Goal: Check status: Check status

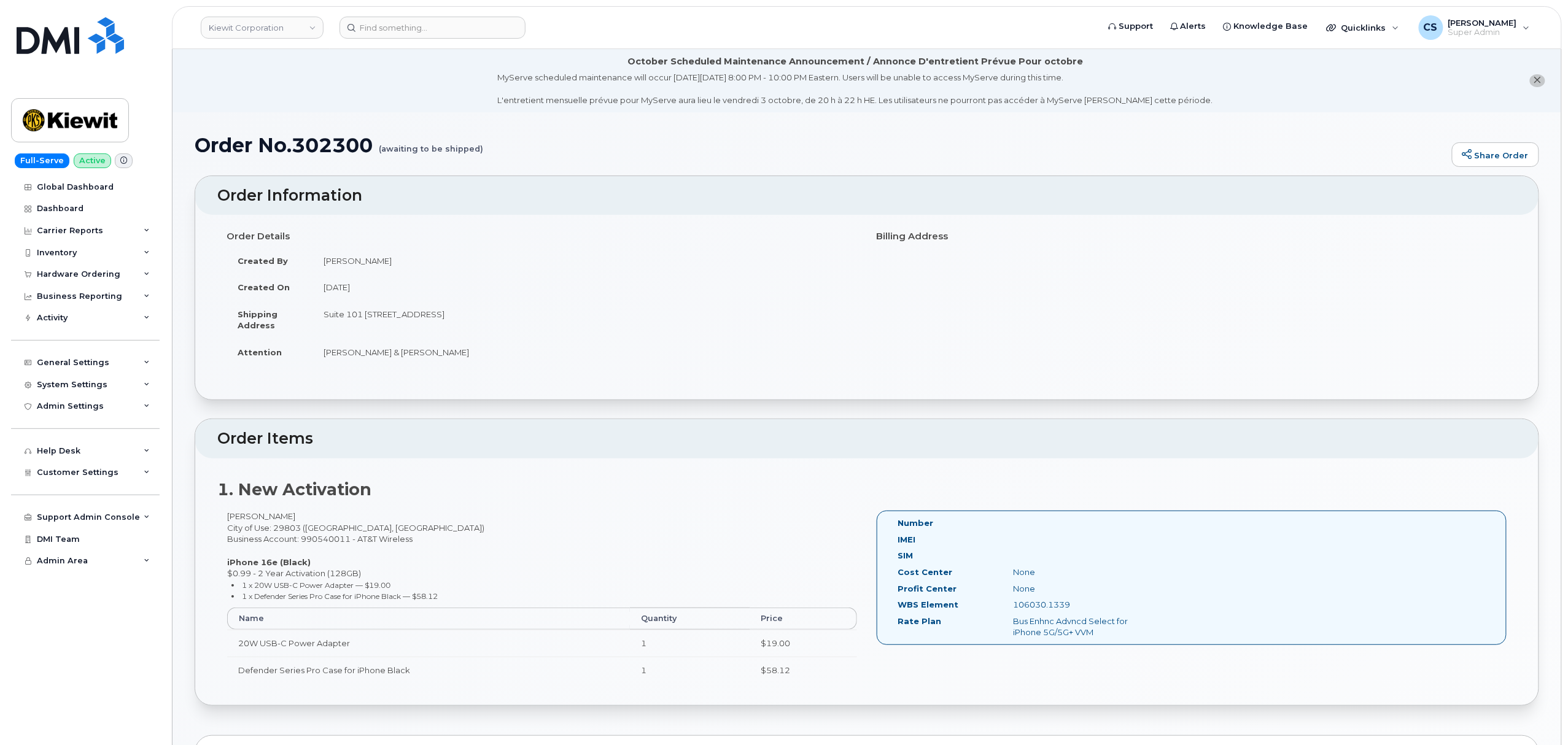
click at [396, 15] on header "Kiewit Corporation Support Alerts Knowledge Base Quicklinks Suspend / Cancel De…" at bounding box center [867, 27] width 1390 height 43
click at [397, 32] on input at bounding box center [432, 28] width 186 height 22
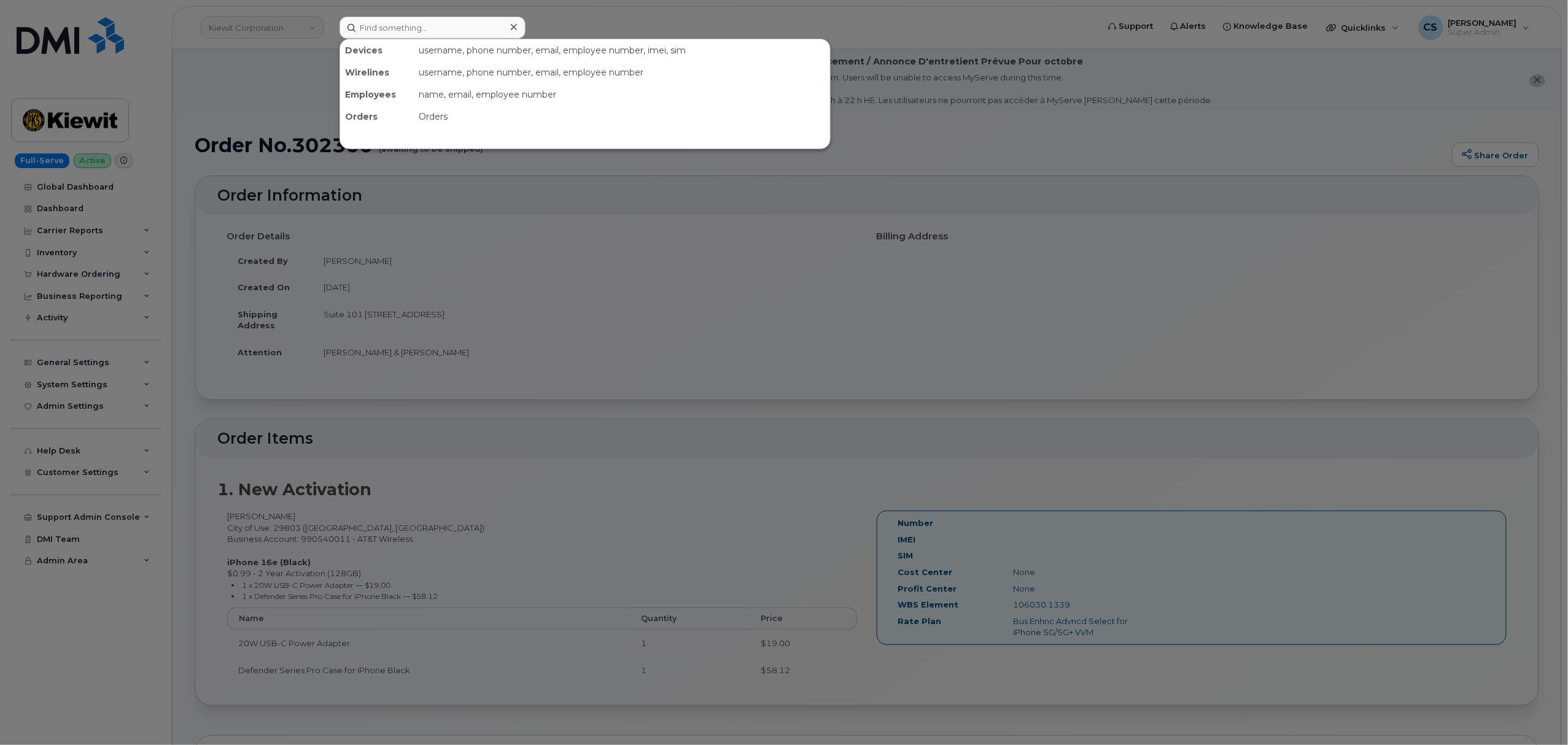
click at [751, 290] on div at bounding box center [784, 372] width 1568 height 745
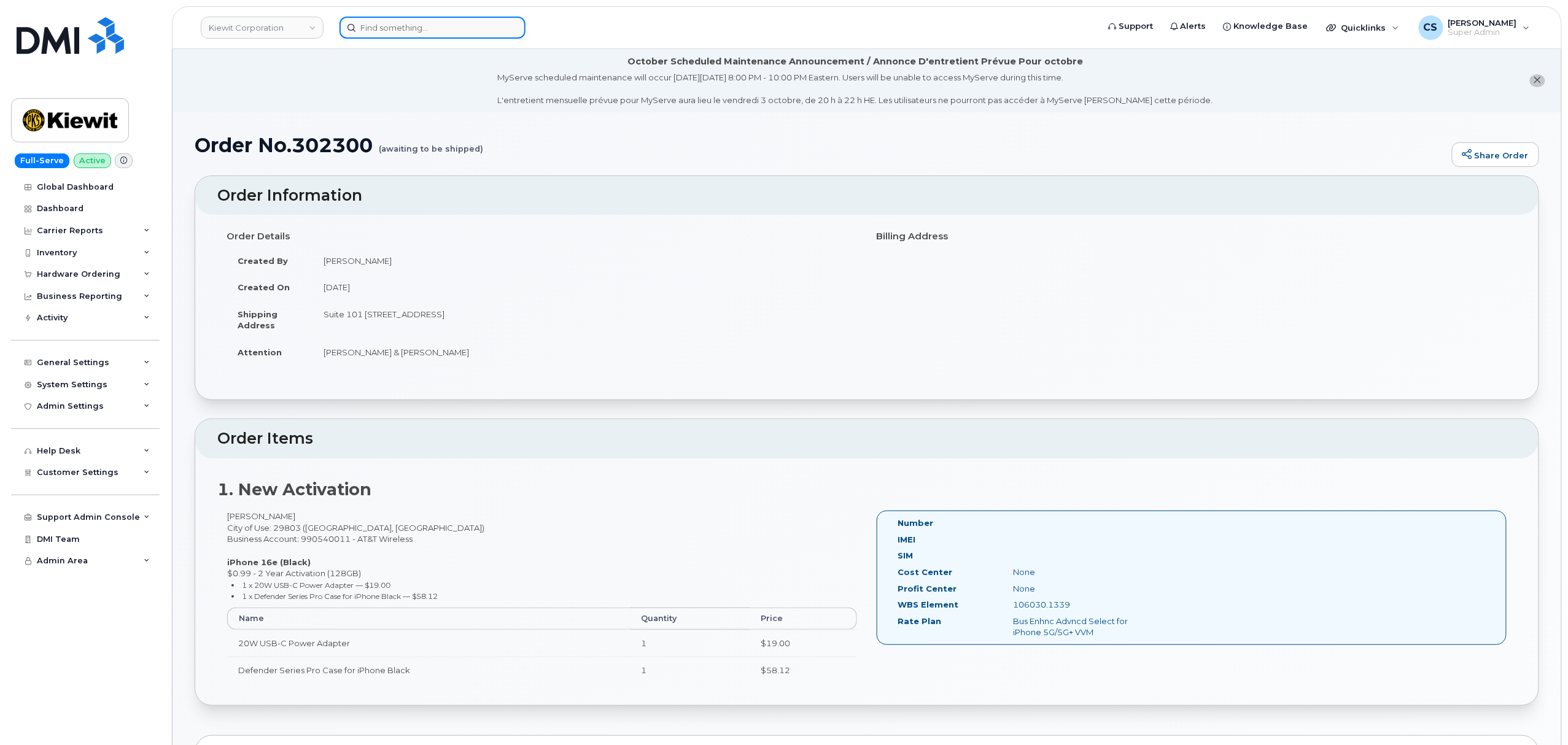
click at [443, 28] on input at bounding box center [432, 28] width 186 height 22
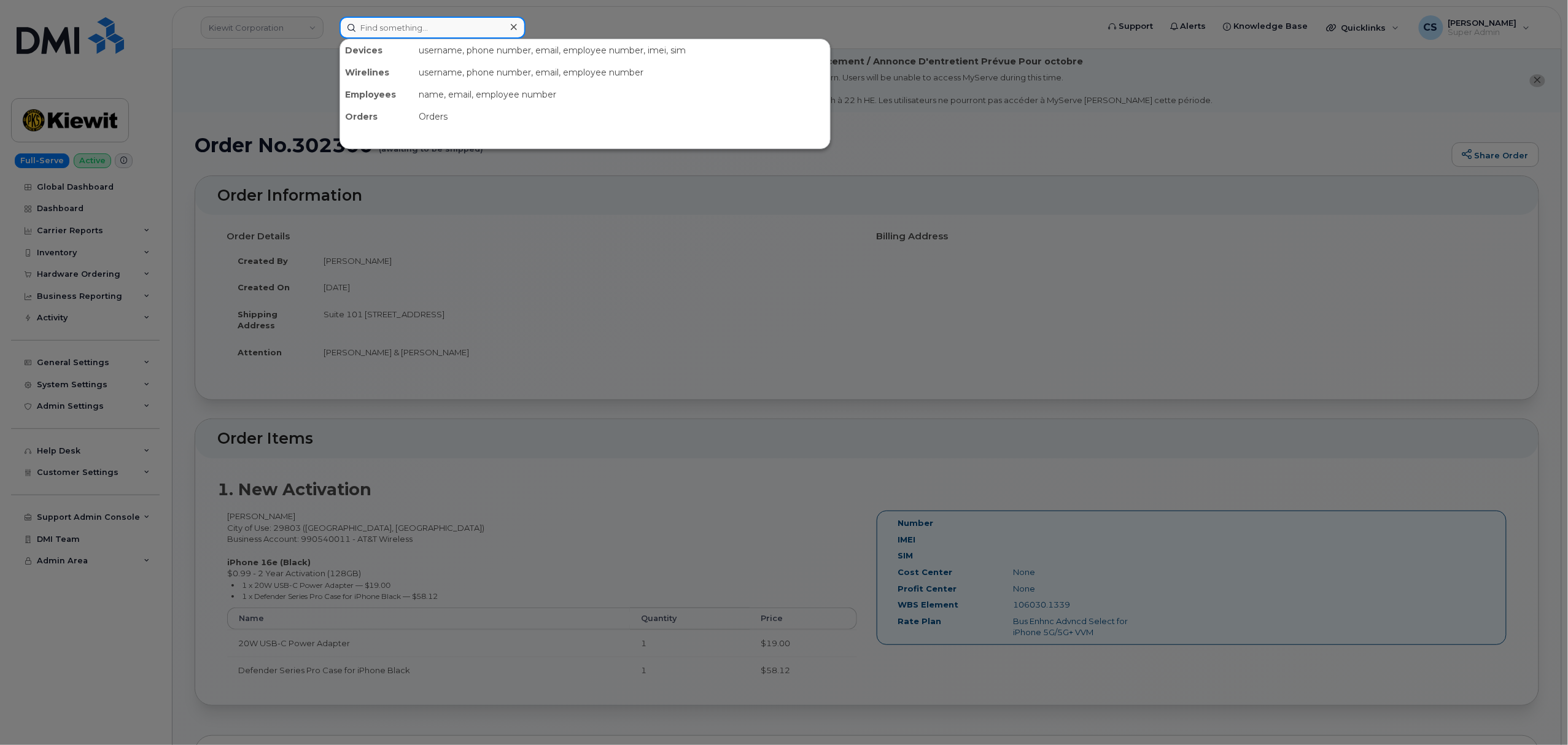
paste input "298908"
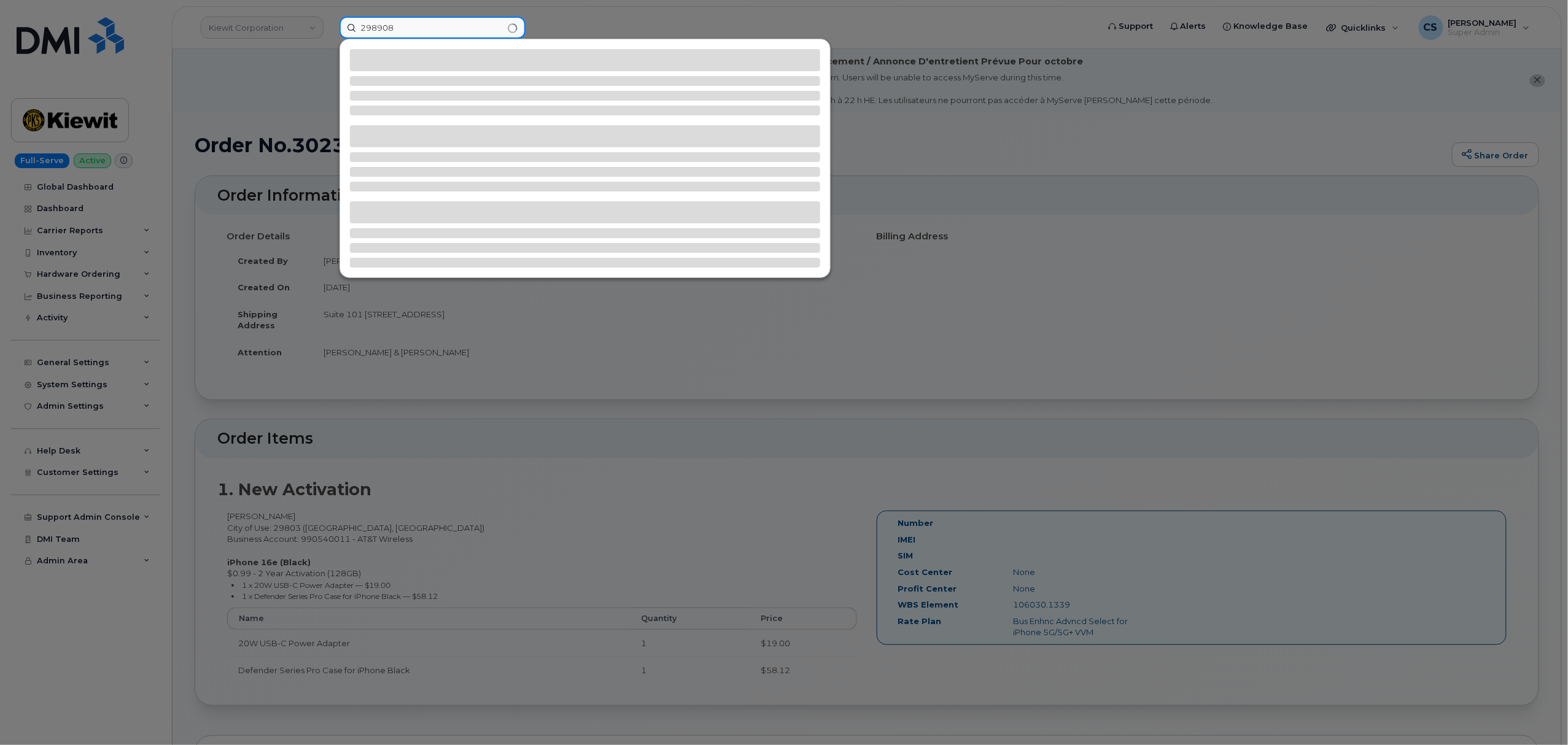
type input "298908"
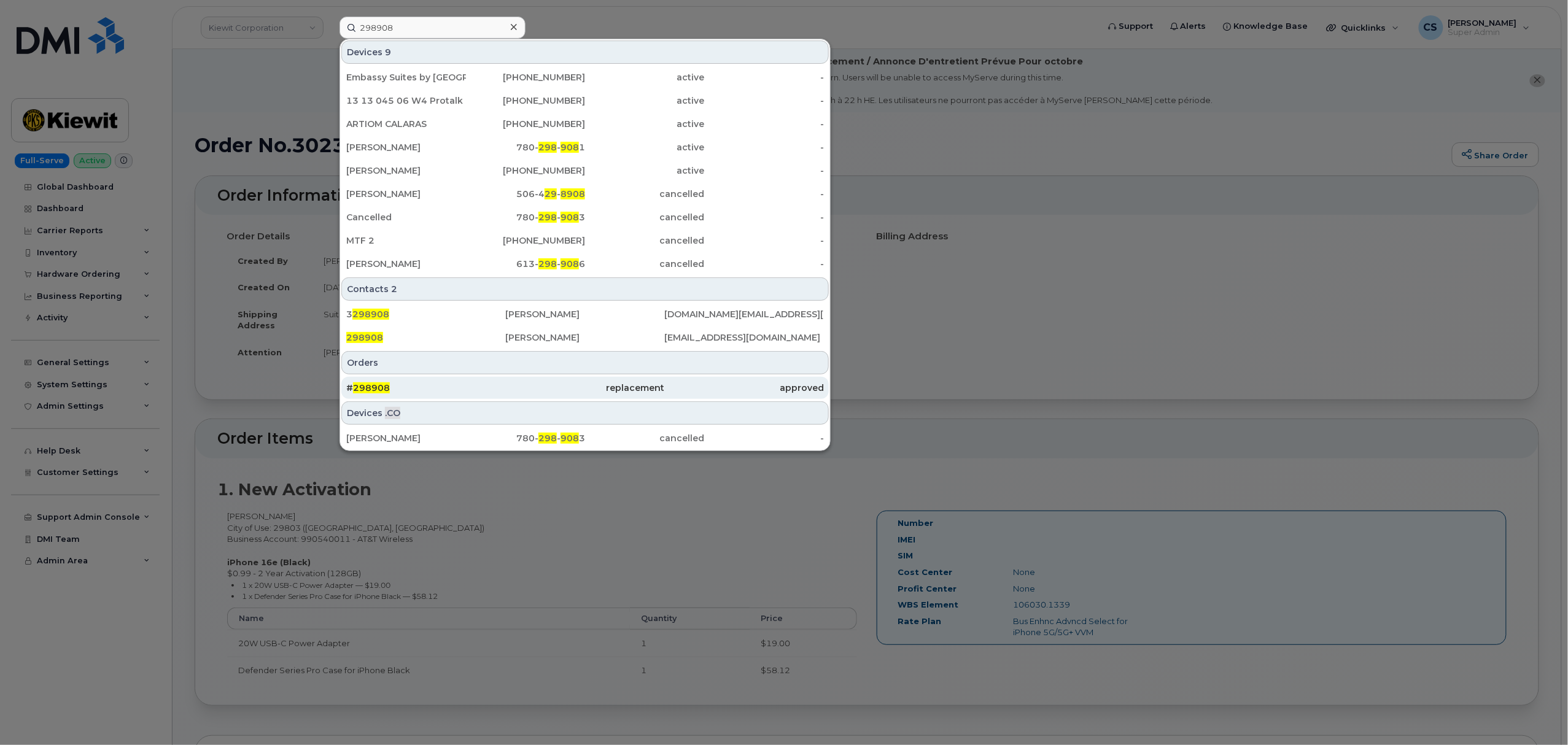
click at [374, 394] on div "# 298908" at bounding box center [426, 388] width 159 height 12
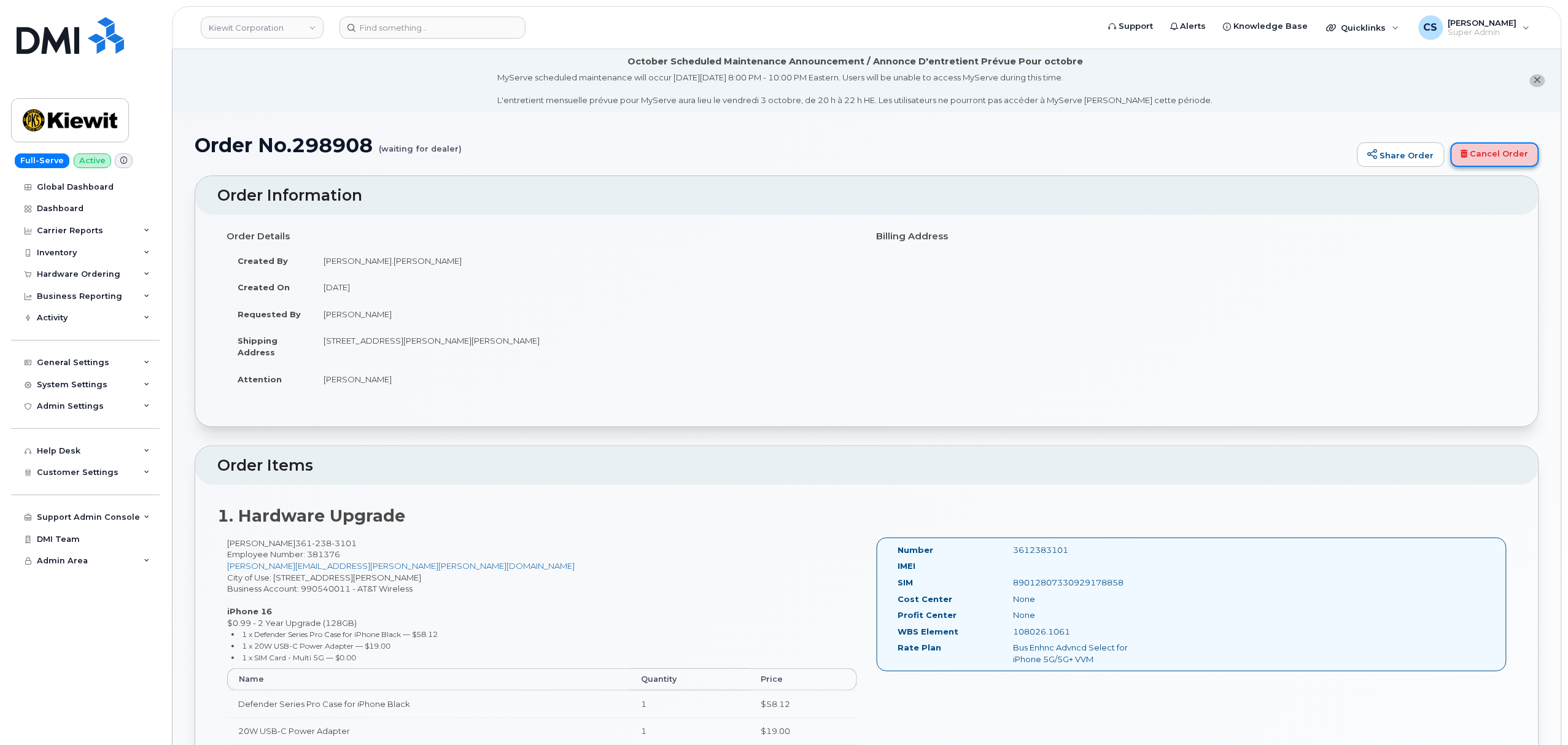
click at [1490, 155] on link "Cancel Order" at bounding box center [1495, 155] width 89 height 25
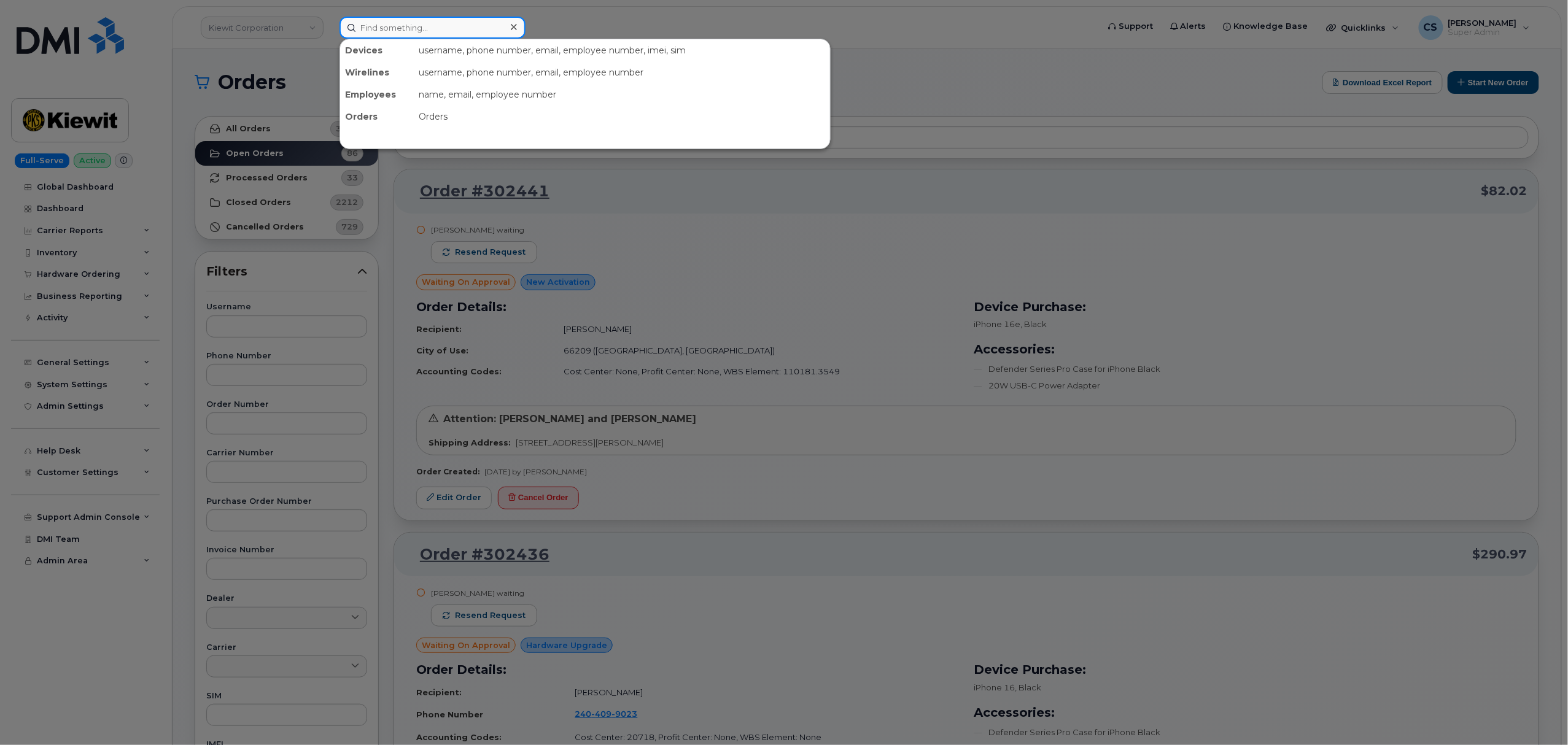
drag, startPoint x: 421, startPoint y: 30, endPoint x: 416, endPoint y: 25, distance: 7.1
click at [420, 30] on input at bounding box center [432, 28] width 186 height 22
paste input "298908"
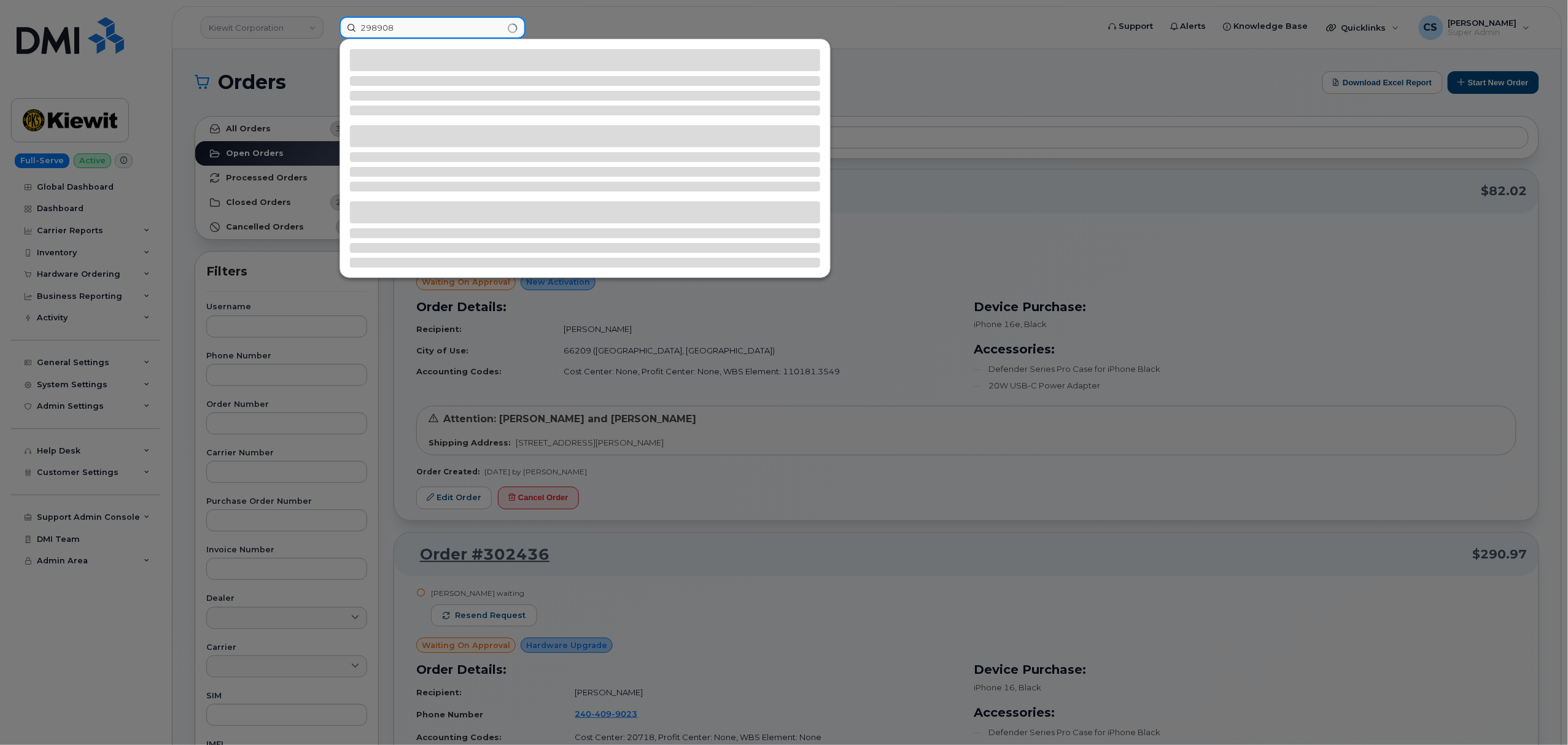
type input "298908"
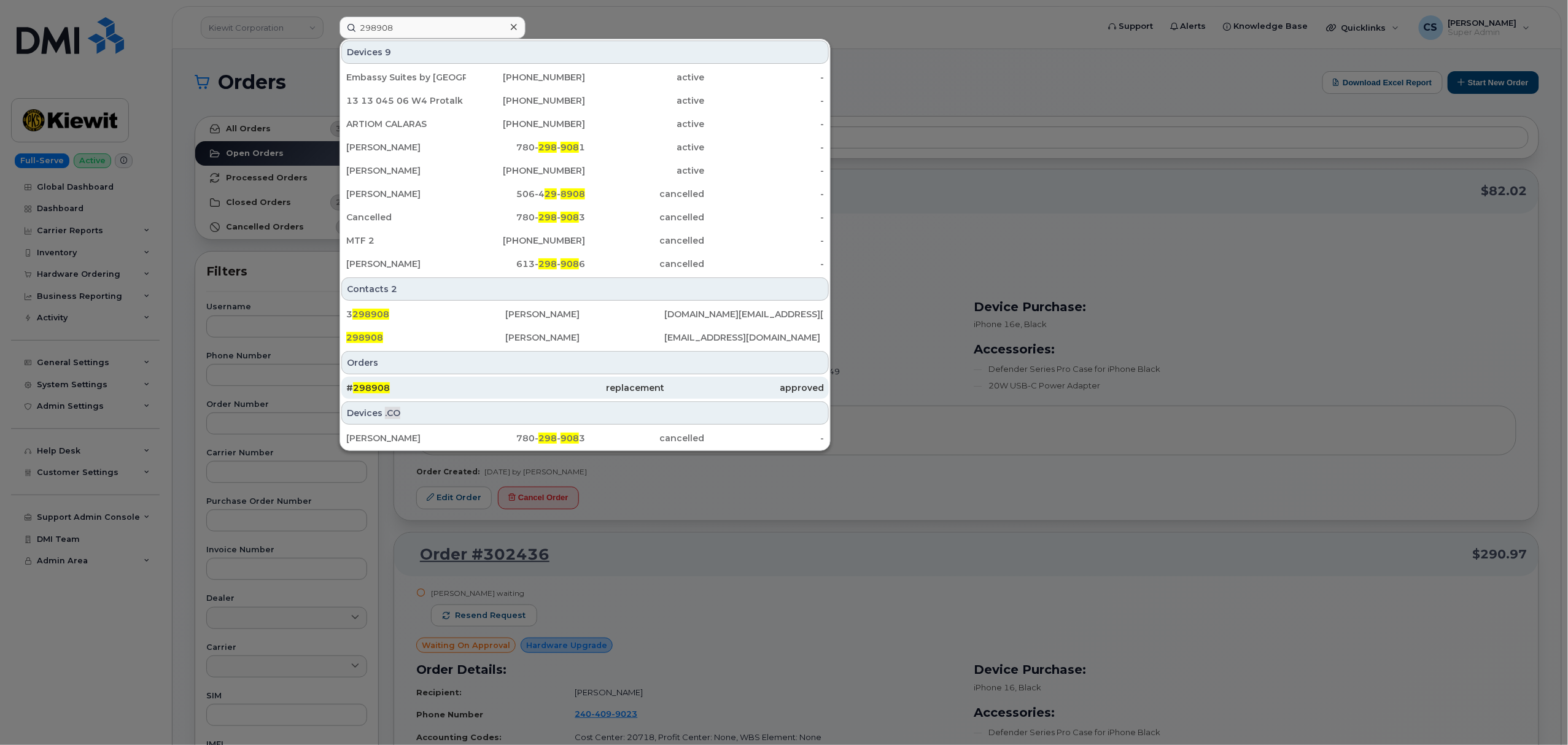
click at [364, 384] on span "298908" at bounding box center [371, 387] width 37 height 11
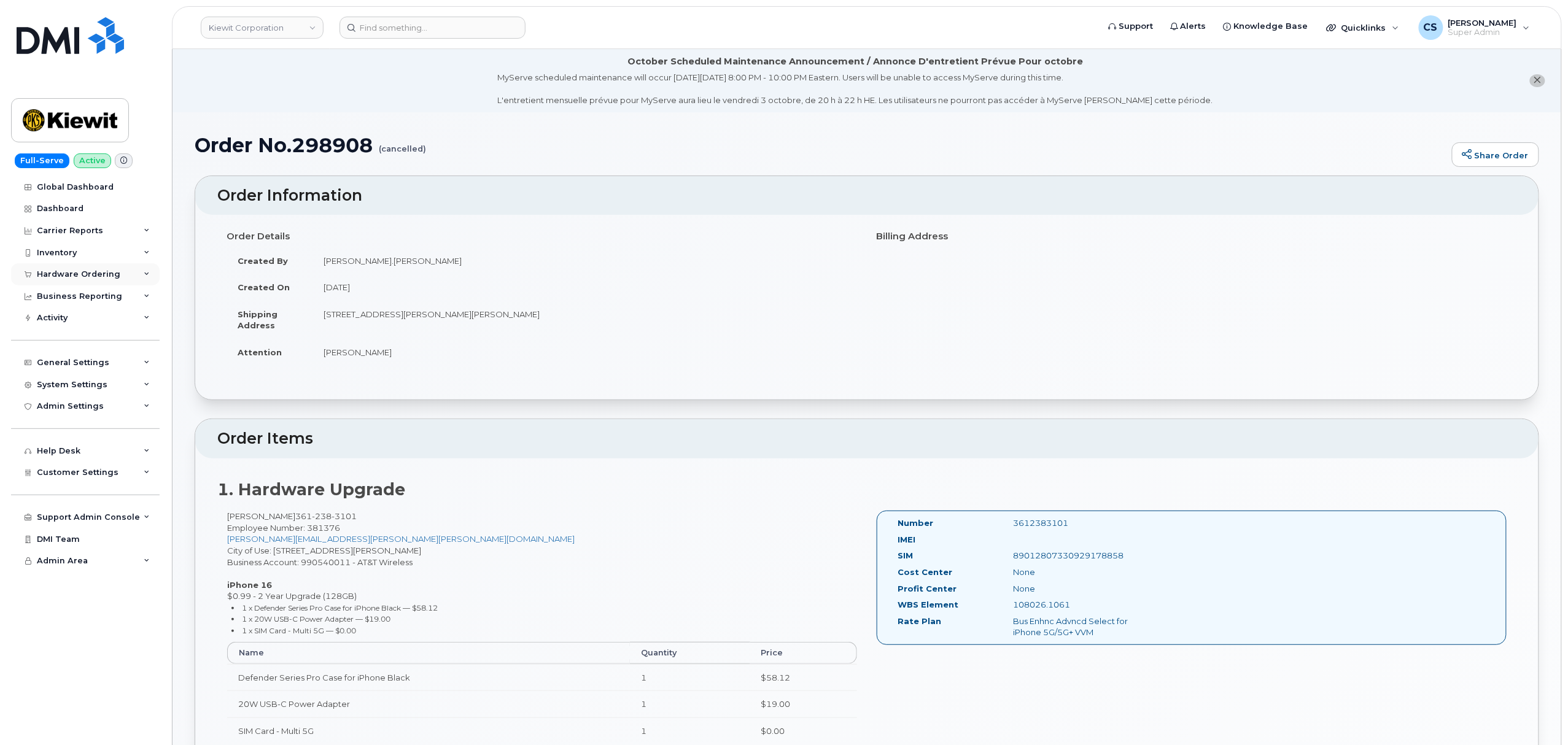
click at [66, 270] on div "Hardware Ordering" at bounding box center [78, 274] width 84 height 10
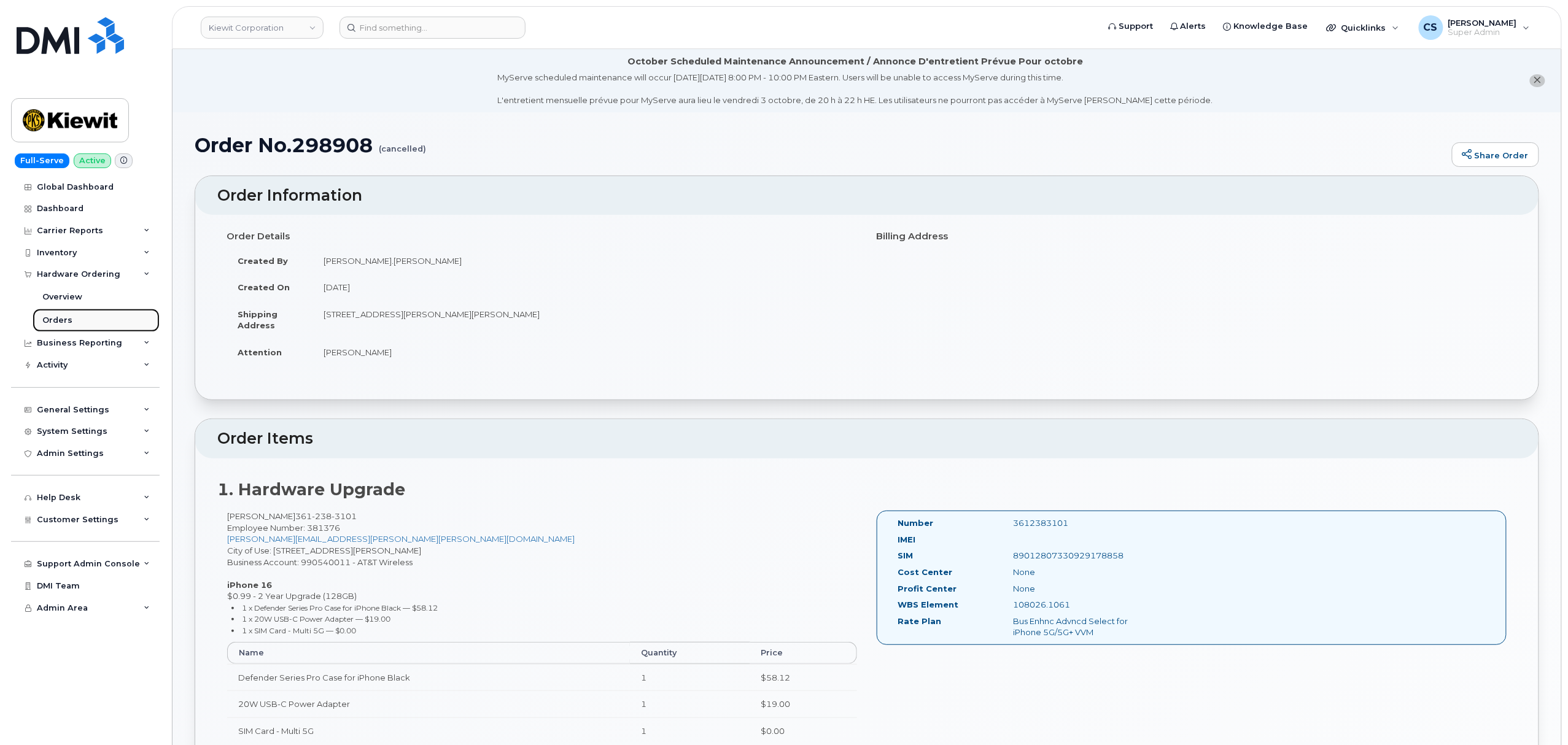
click at [75, 322] on link "Orders" at bounding box center [96, 320] width 127 height 23
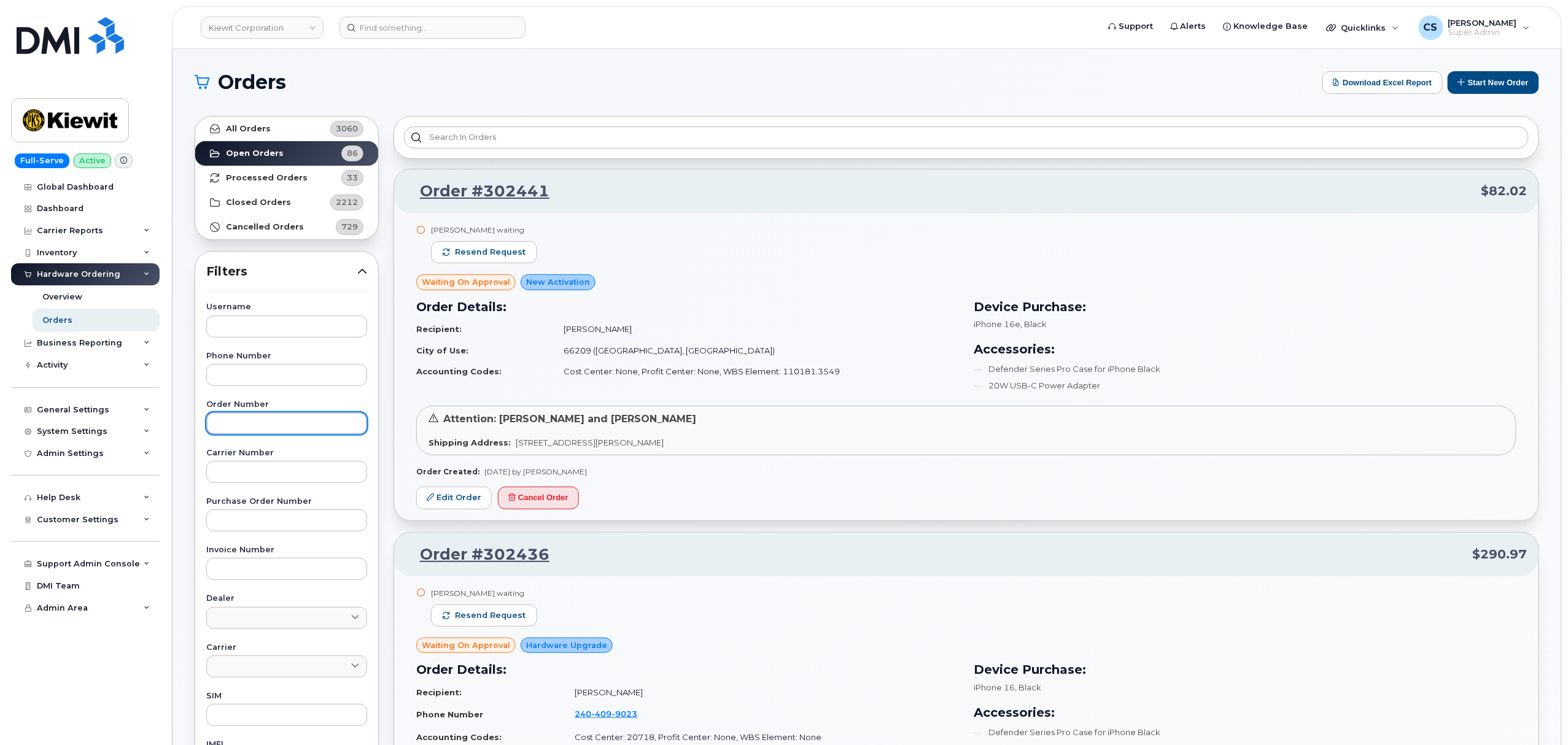
click at [263, 427] on input "text" at bounding box center [286, 423] width 161 height 22
paste input "298908"
type input "298908"
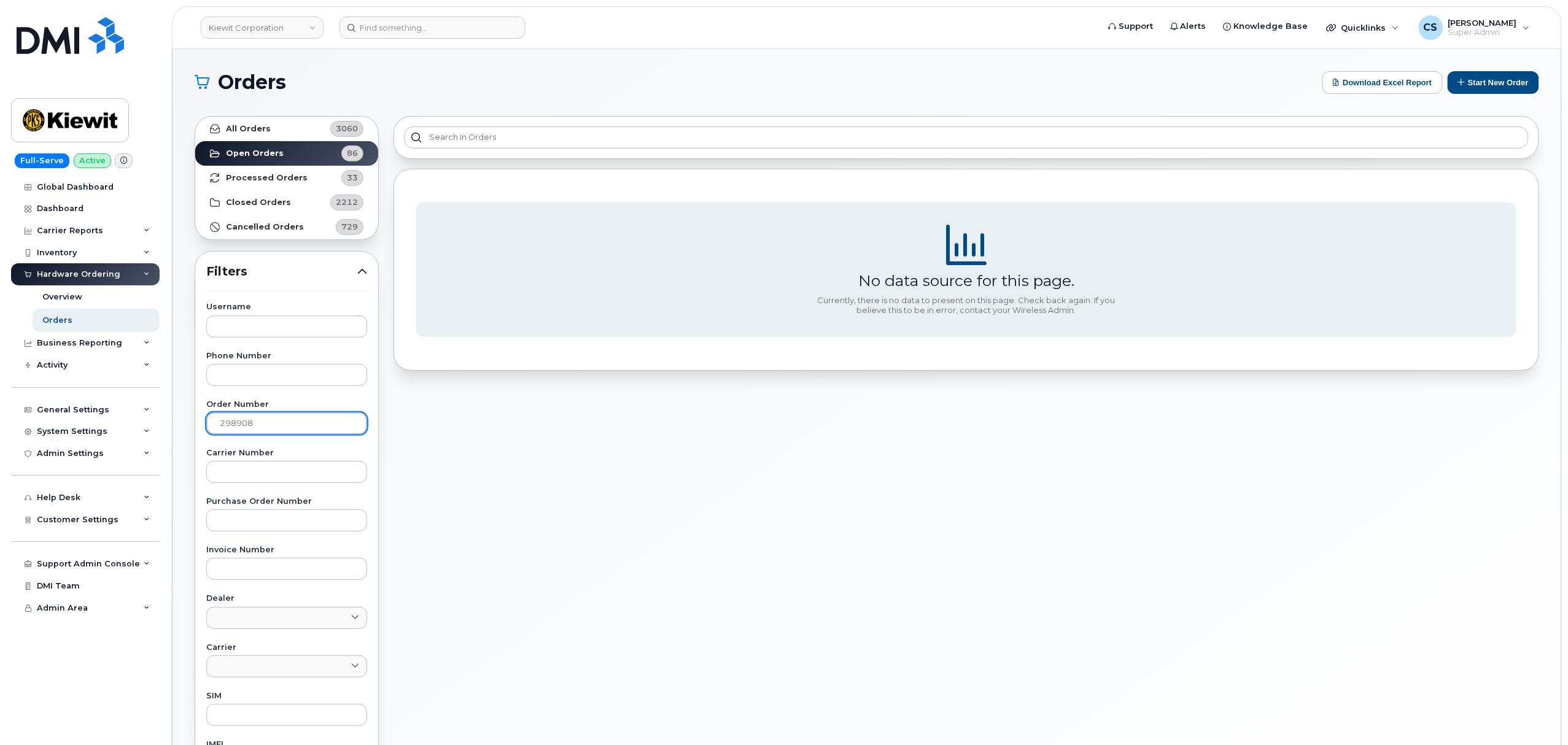
click at [216, 418] on input "298908" at bounding box center [286, 423] width 161 height 22
click at [254, 224] on strong "Cancelled Orders" at bounding box center [264, 227] width 78 height 10
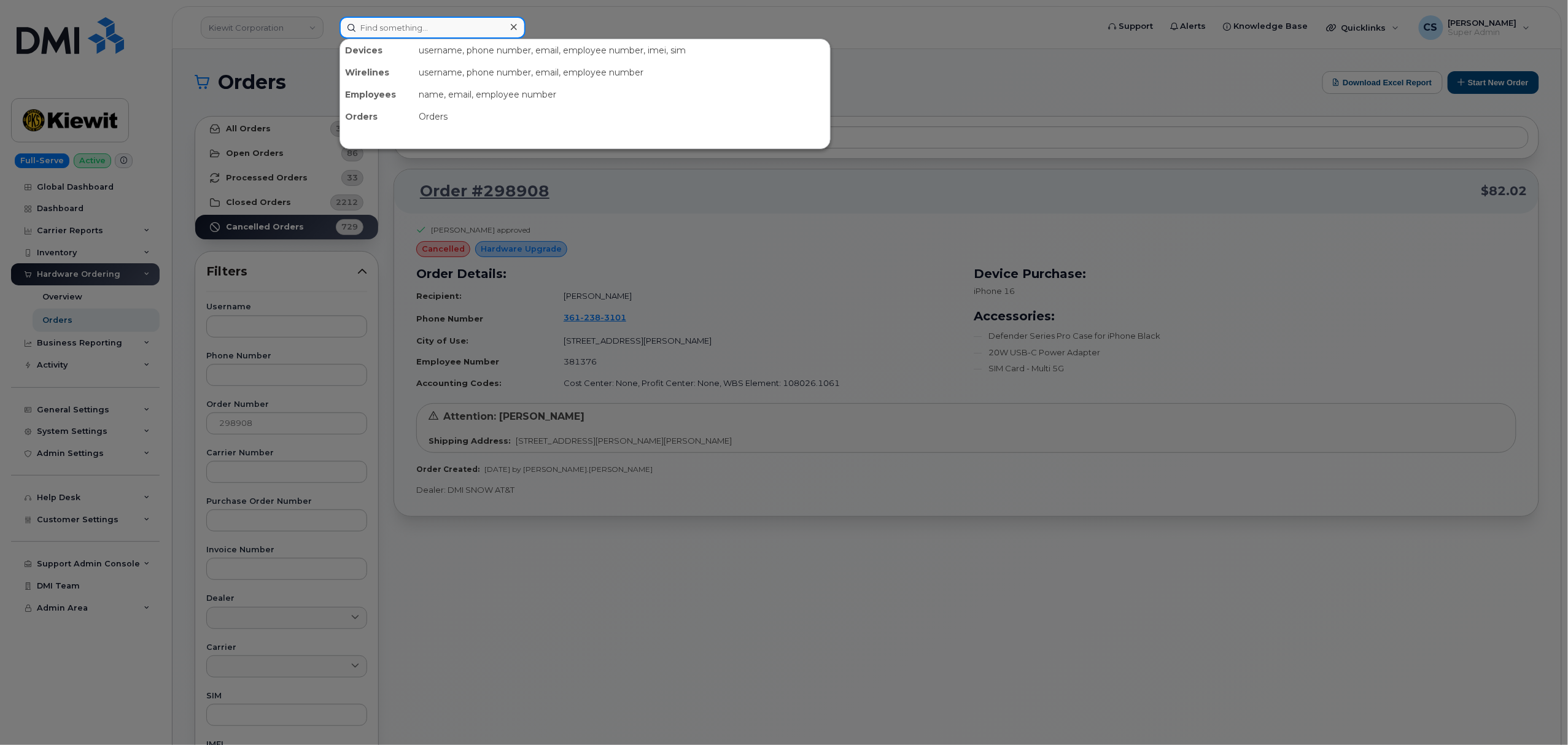
paste input "298908"
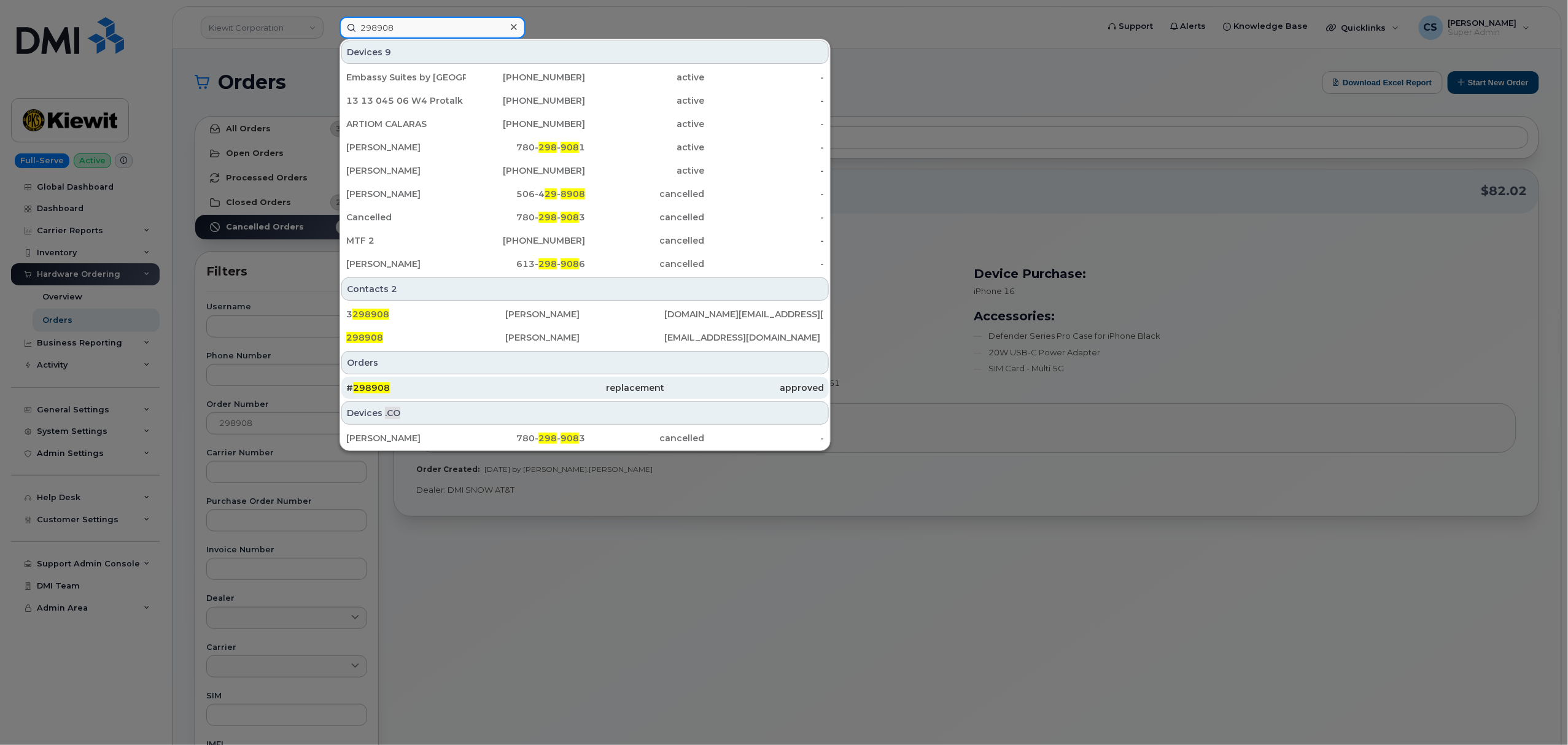
type input "298908"
click at [372, 391] on span "298908" at bounding box center [371, 387] width 37 height 11
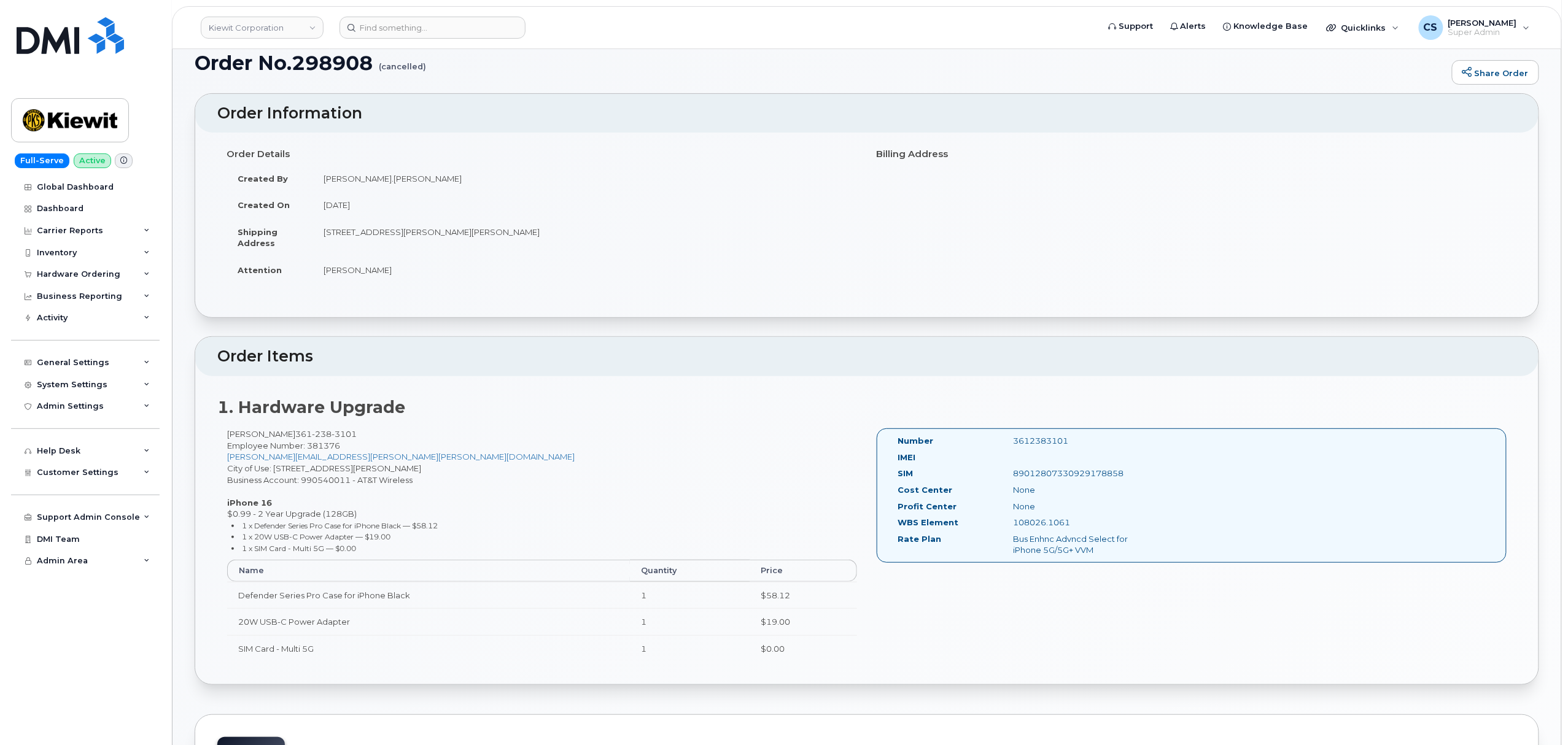
scroll to position [81, 0]
click at [392, 25] on input at bounding box center [432, 28] width 186 height 22
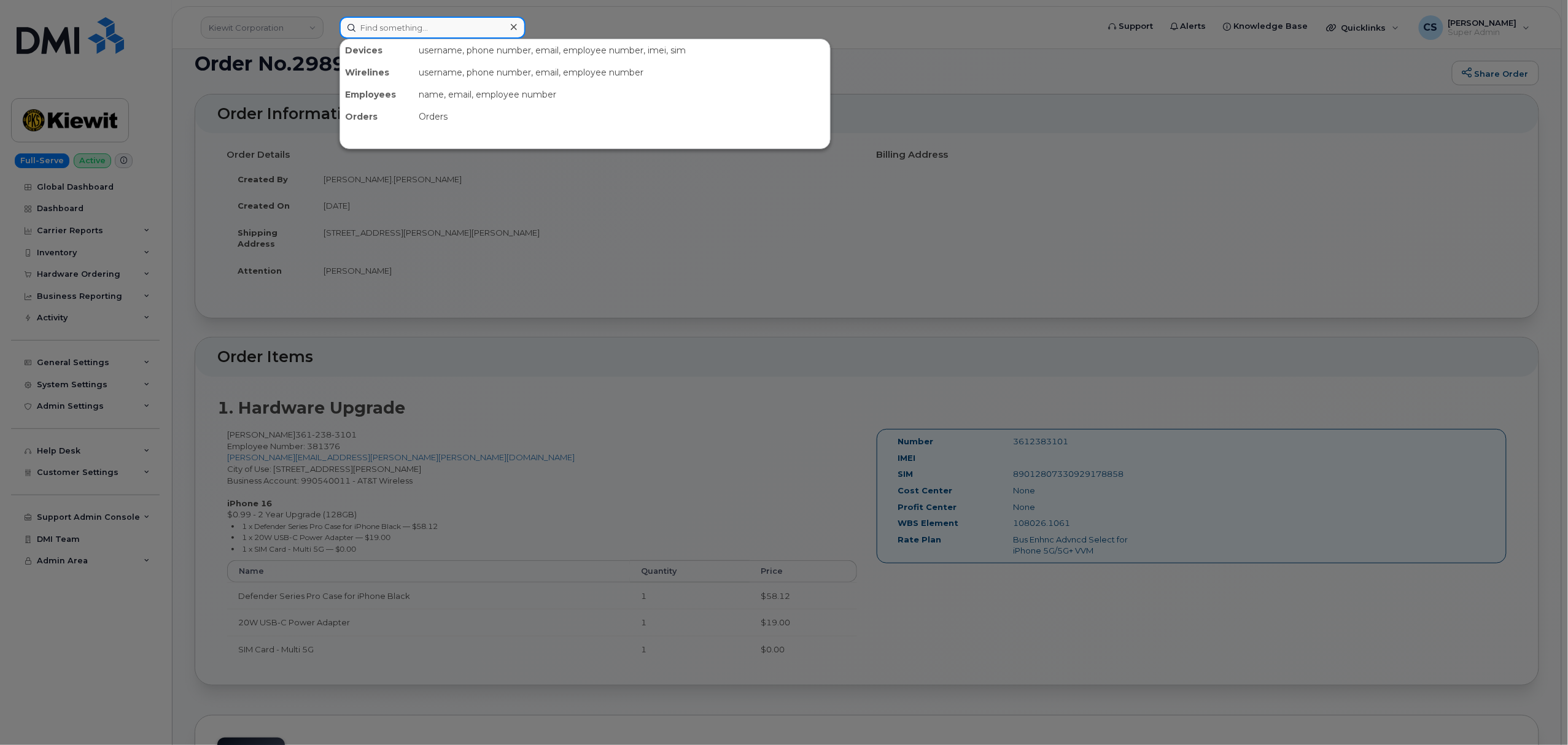
paste input "Benjamin Nichols"
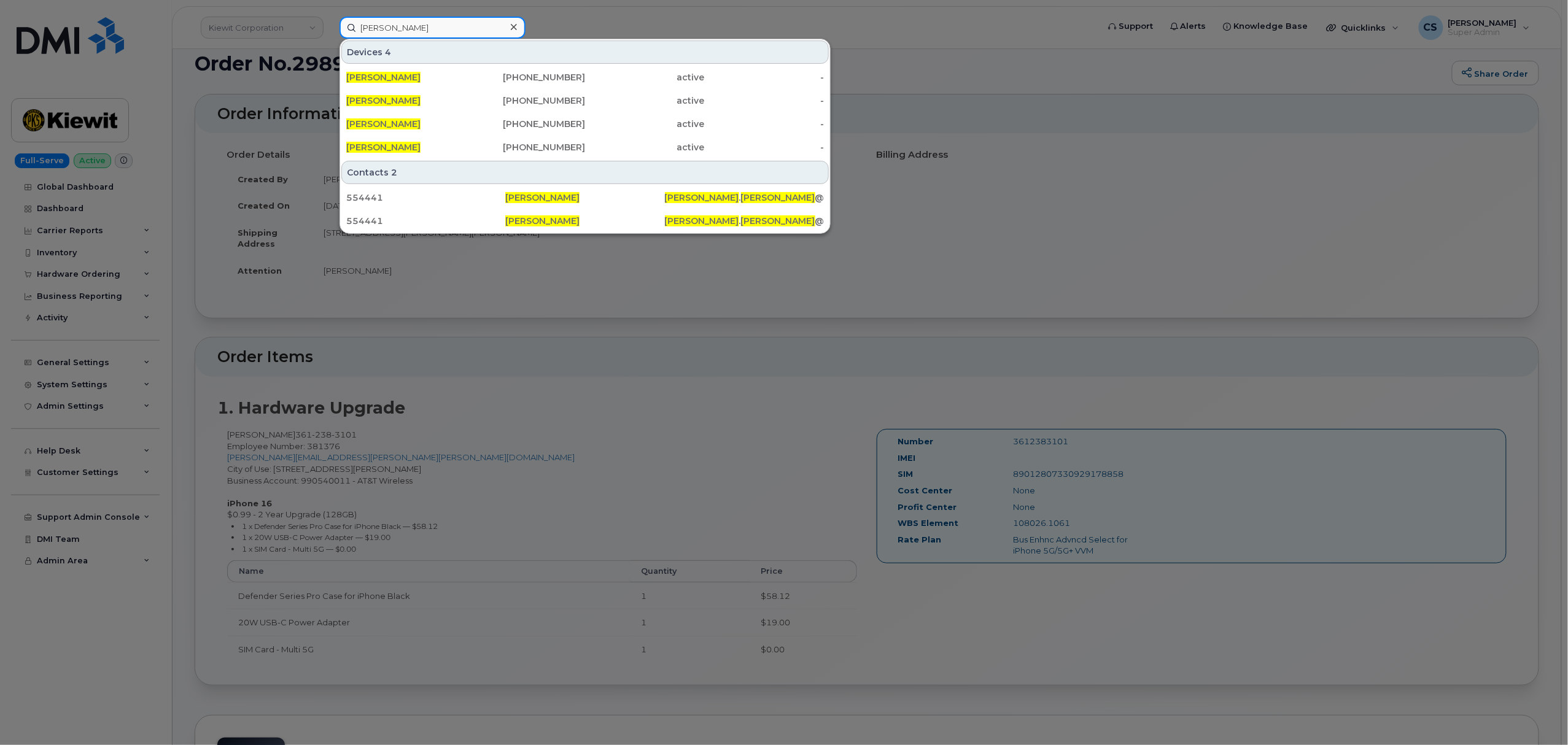
type input "Benjamin Nichols"
click at [511, 30] on icon at bounding box center [514, 27] width 6 height 10
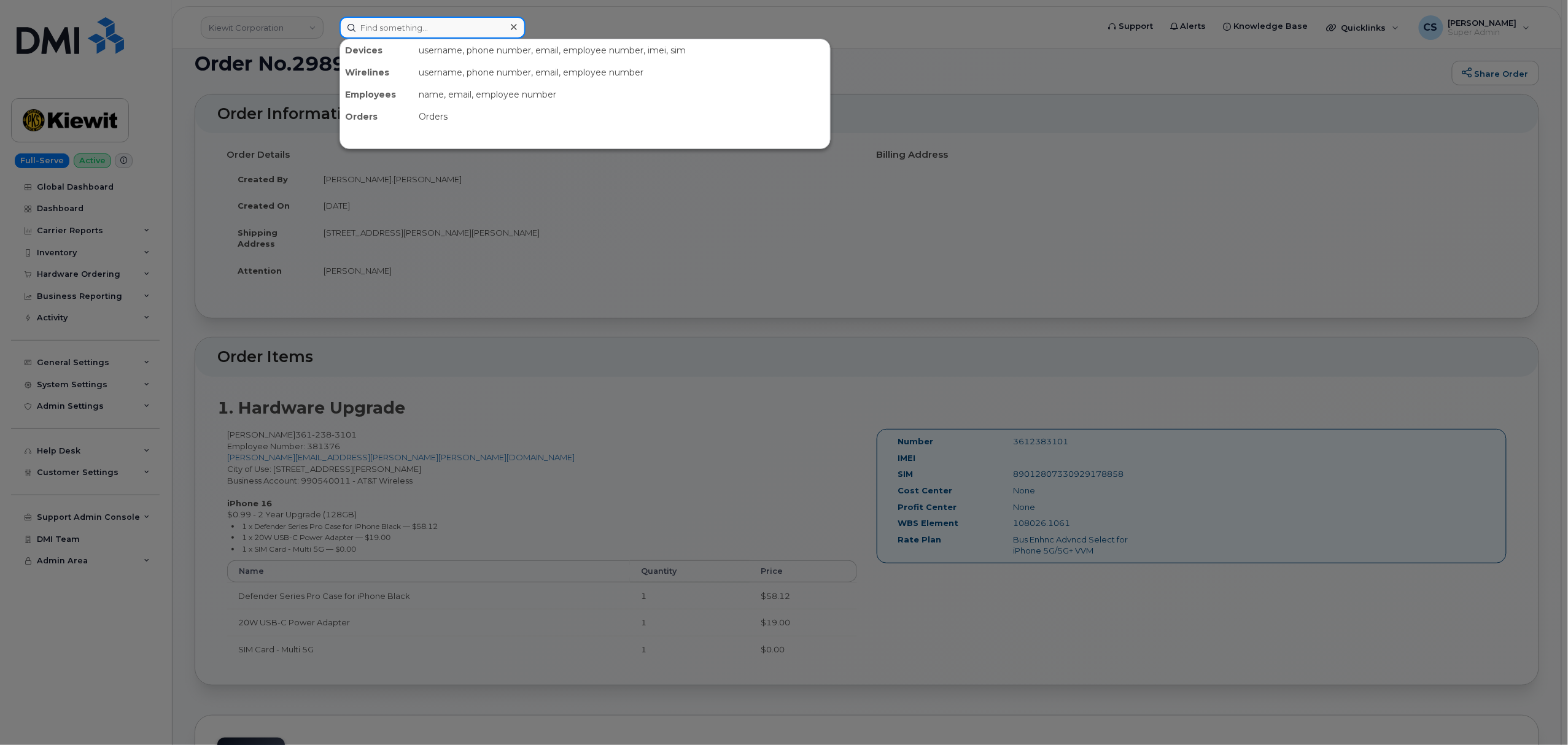
click at [362, 23] on input at bounding box center [432, 28] width 186 height 22
paste input "300387"
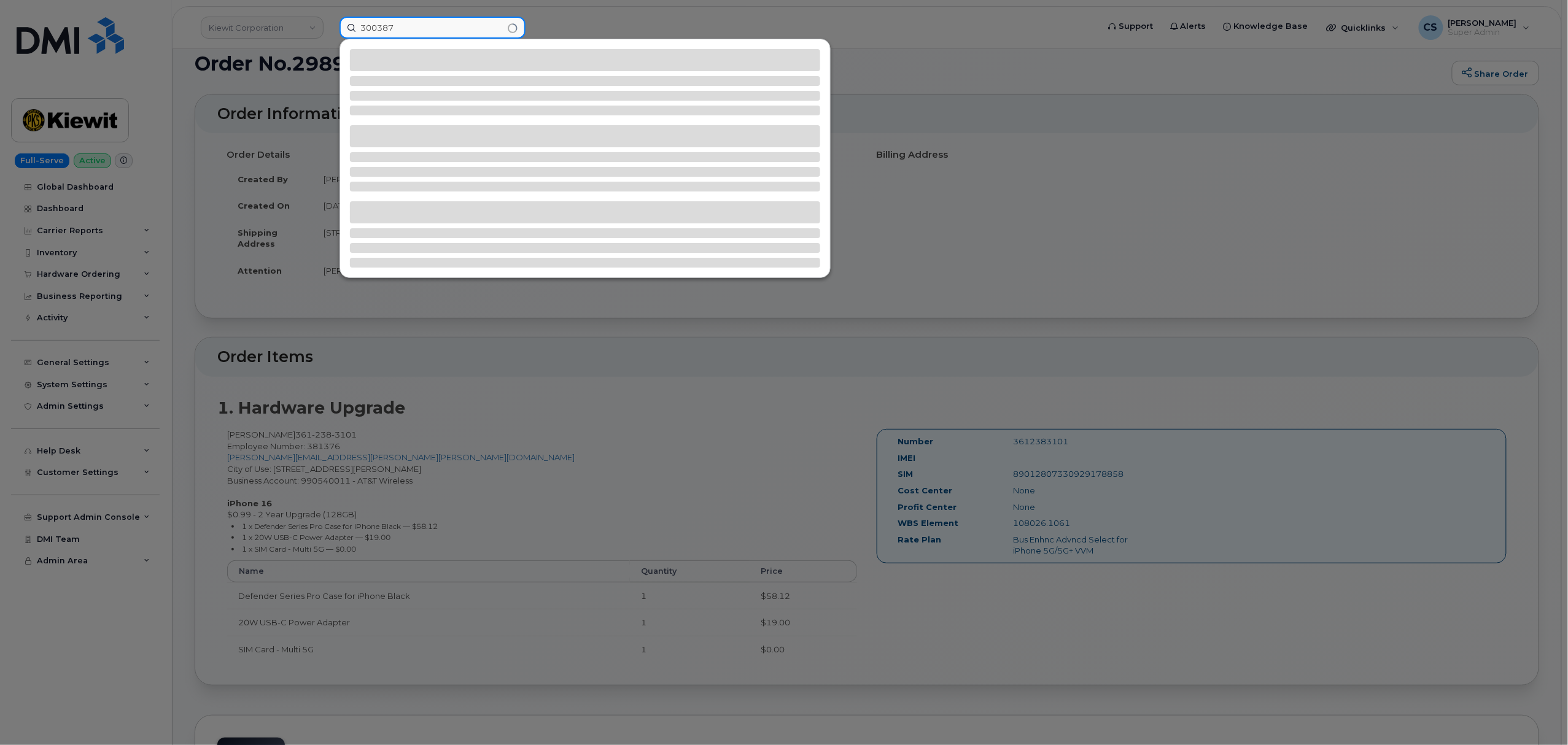
type input "300387"
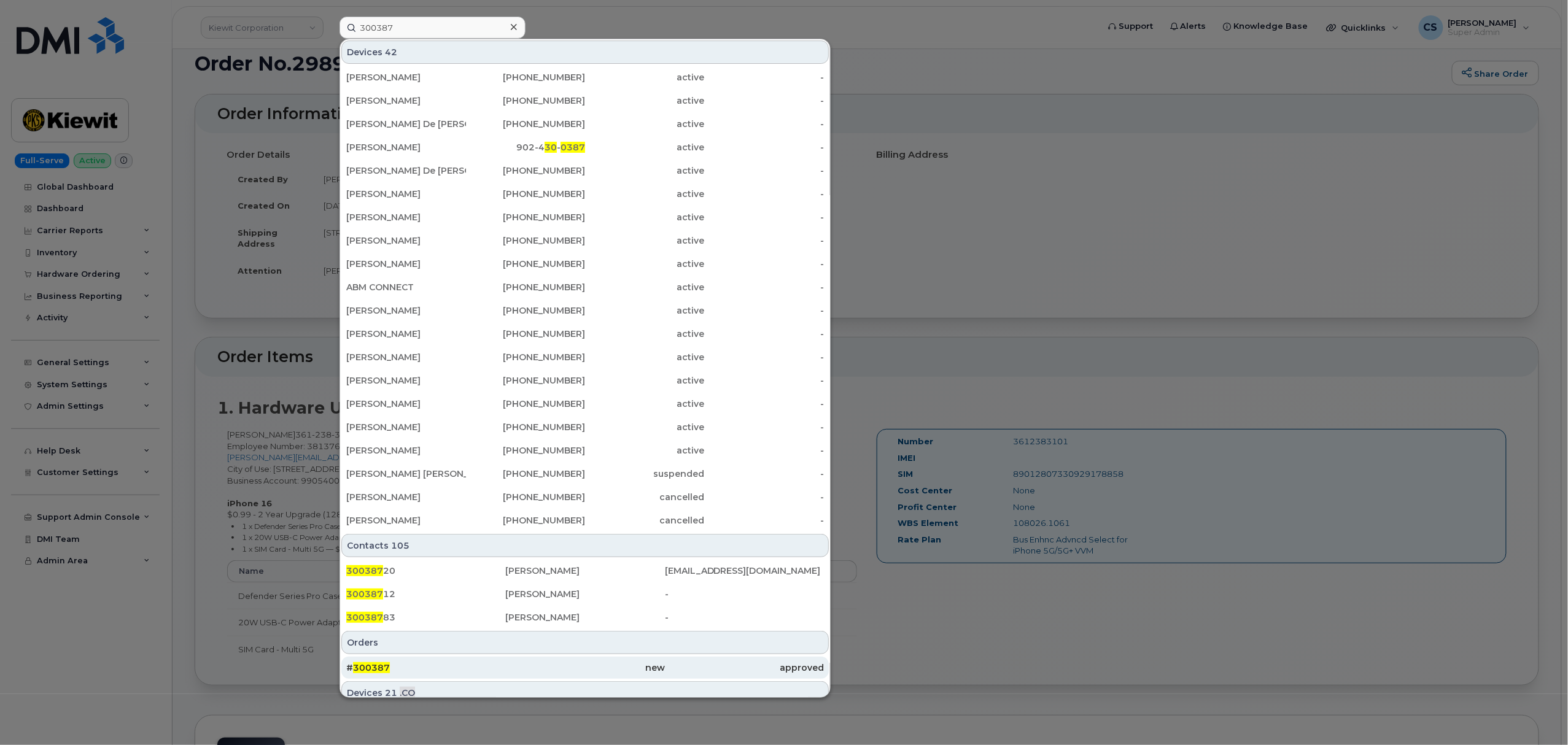
click at [378, 667] on span "300387" at bounding box center [371, 667] width 37 height 11
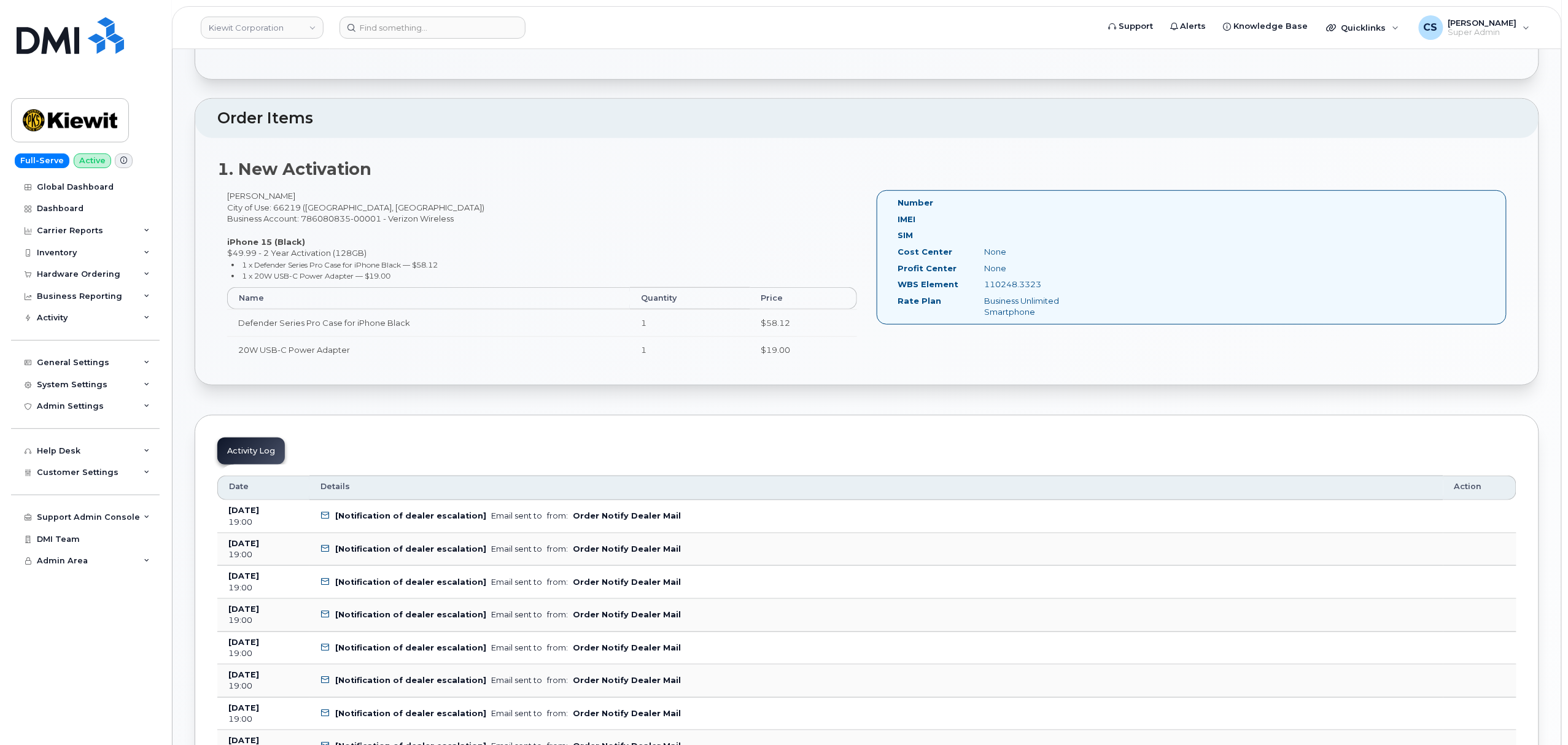
scroll to position [327, 0]
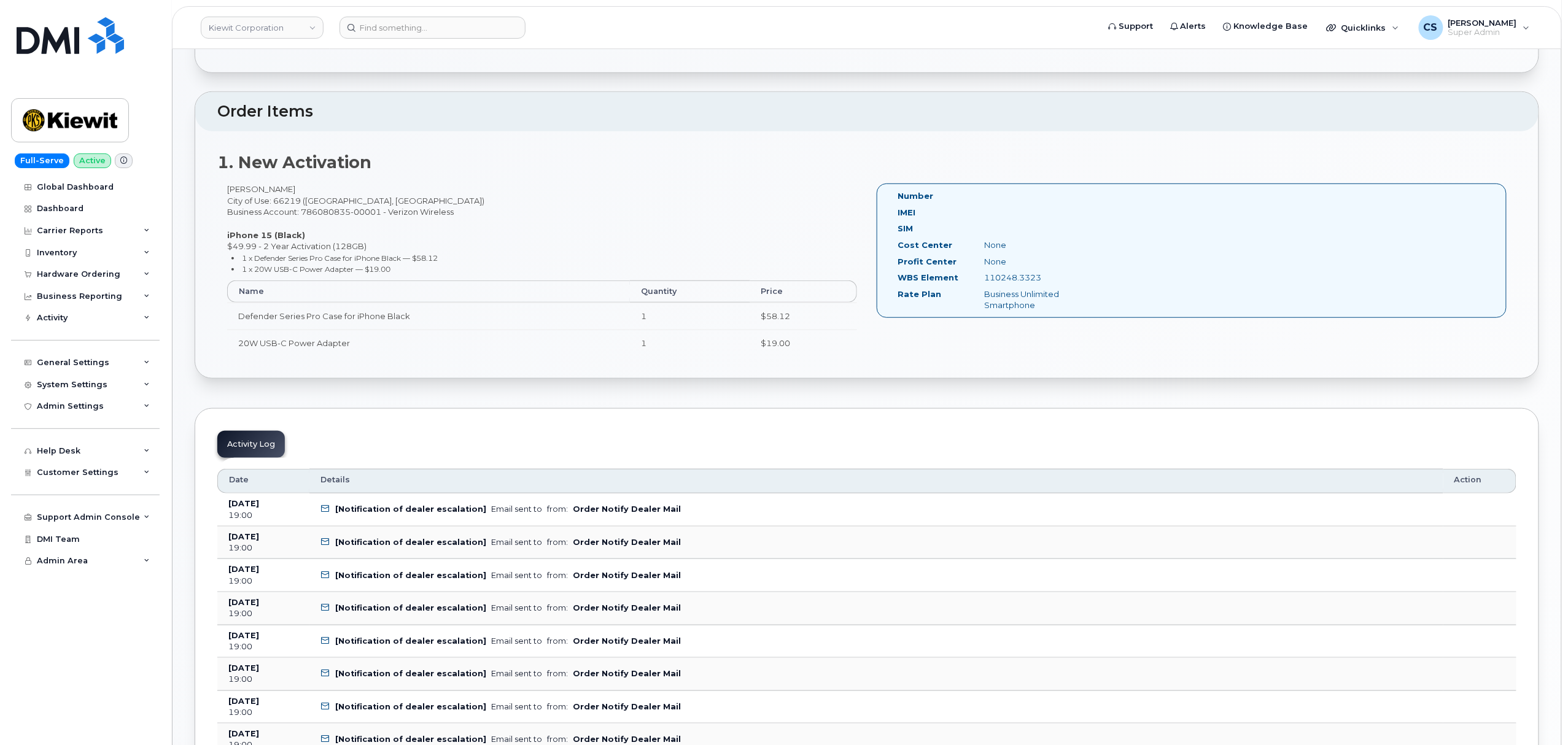
drag, startPoint x: 1054, startPoint y: 280, endPoint x: 975, endPoint y: 279, distance: 79.0
click at [975, 279] on div "110248.3323" at bounding box center [1035, 277] width 121 height 12
copy div "110248.3323"
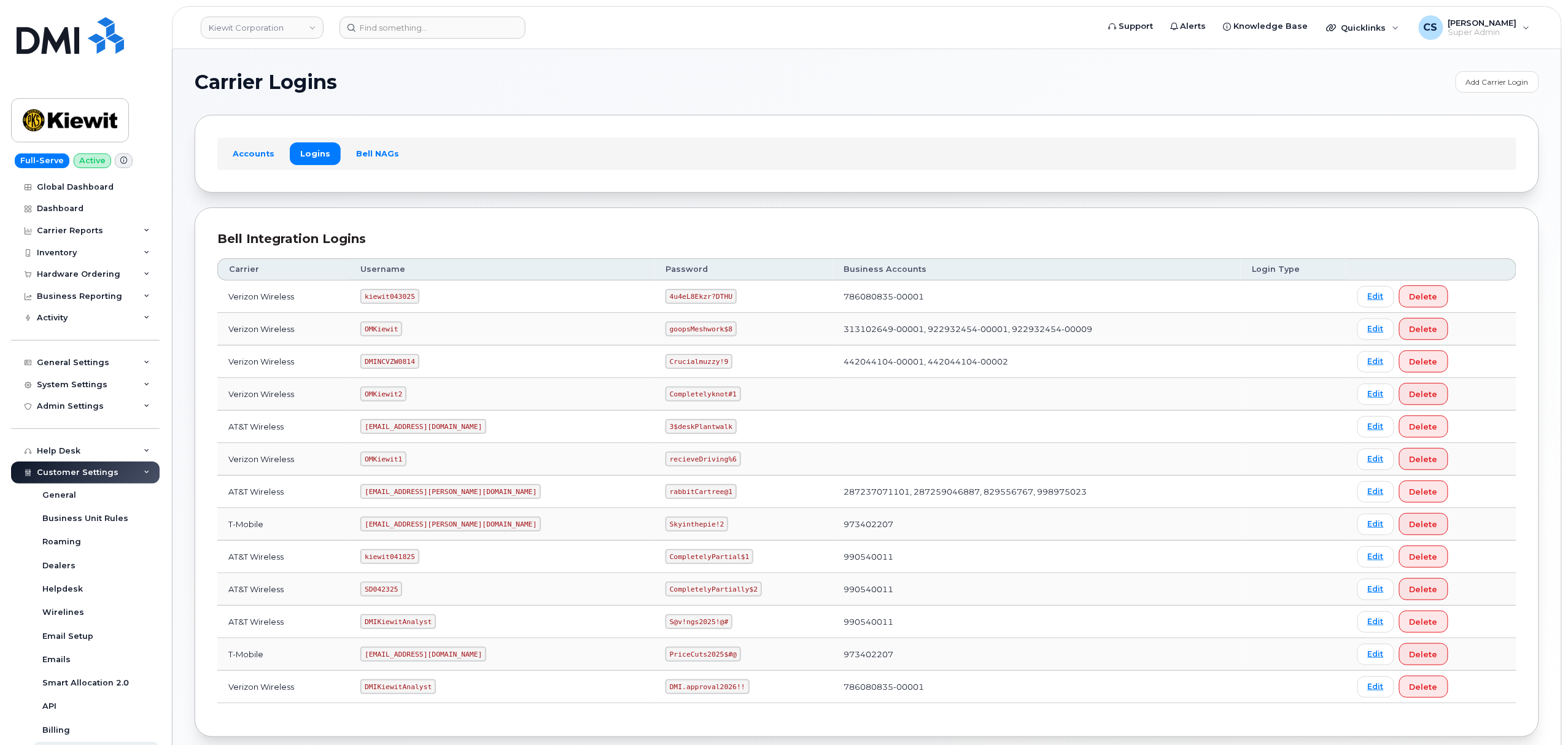
click at [379, 302] on code "kiewit043025" at bounding box center [389, 296] width 58 height 15
copy code "kiewit043025"
drag, startPoint x: 671, startPoint y: 298, endPoint x: 605, endPoint y: 298, distance: 66.0
click at [655, 298] on td "4u4eL8Ekzr?DTHU" at bounding box center [744, 296] width 179 height 33
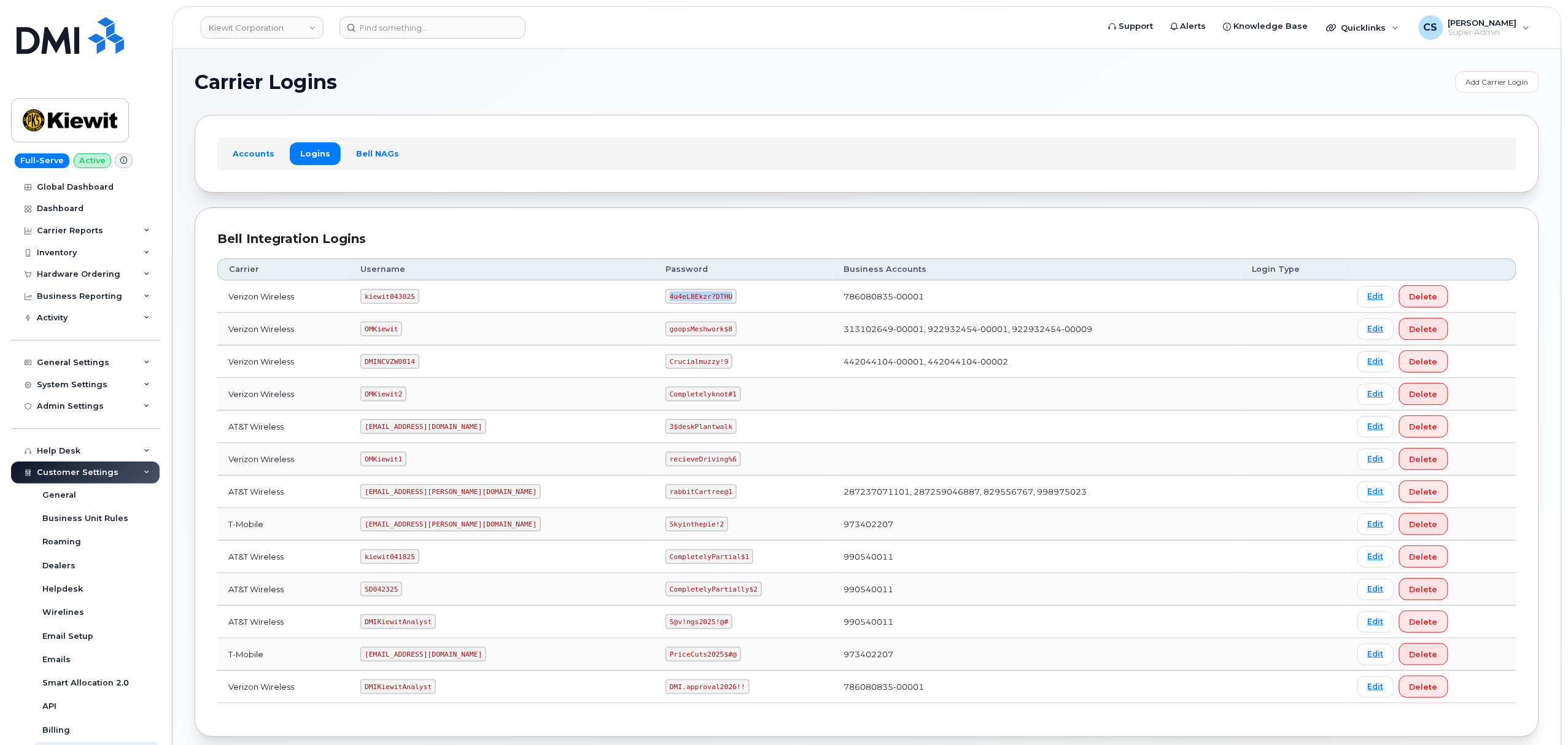
copy code "4u4eL8Ekzr?DTHU"
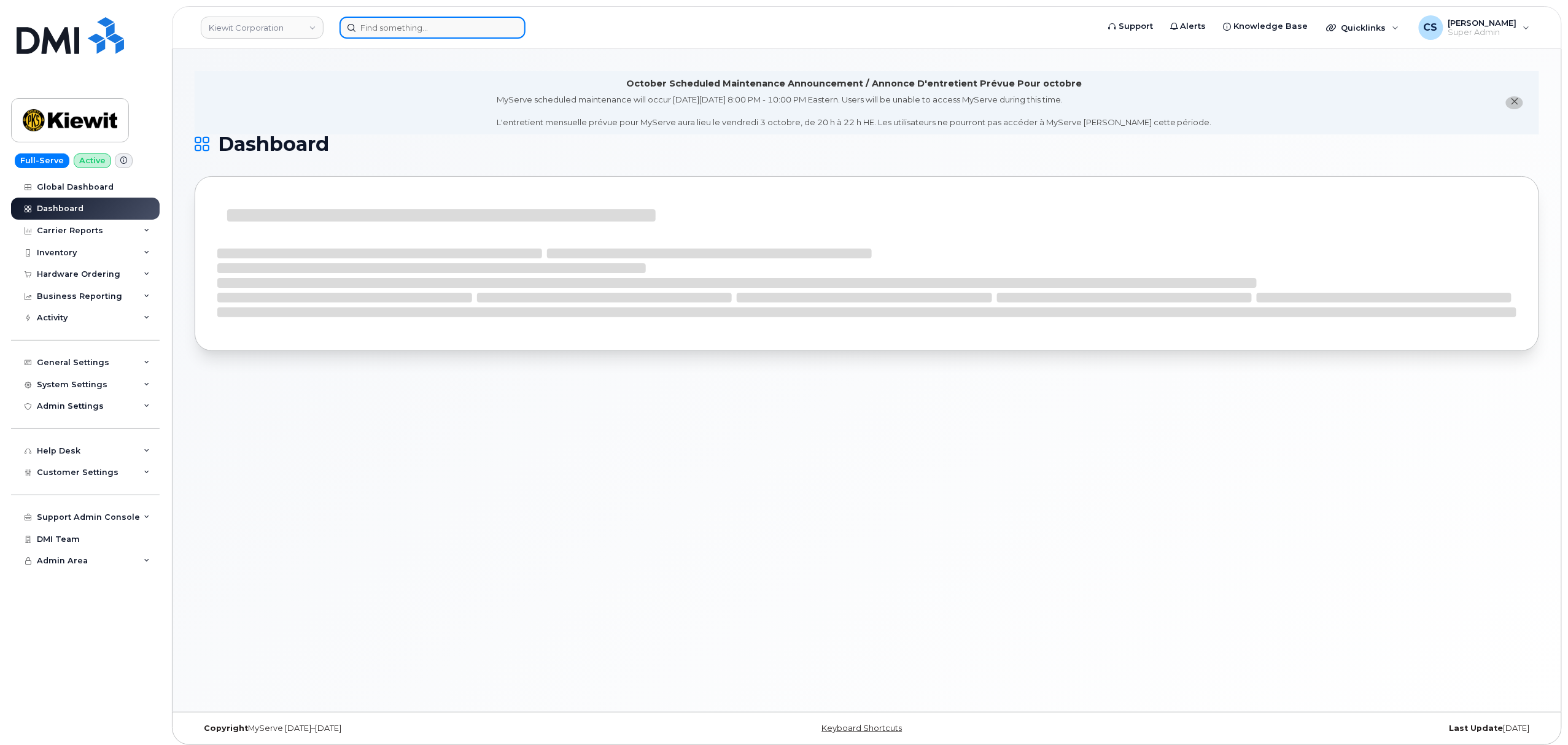
click at [410, 25] on input at bounding box center [432, 28] width 186 height 22
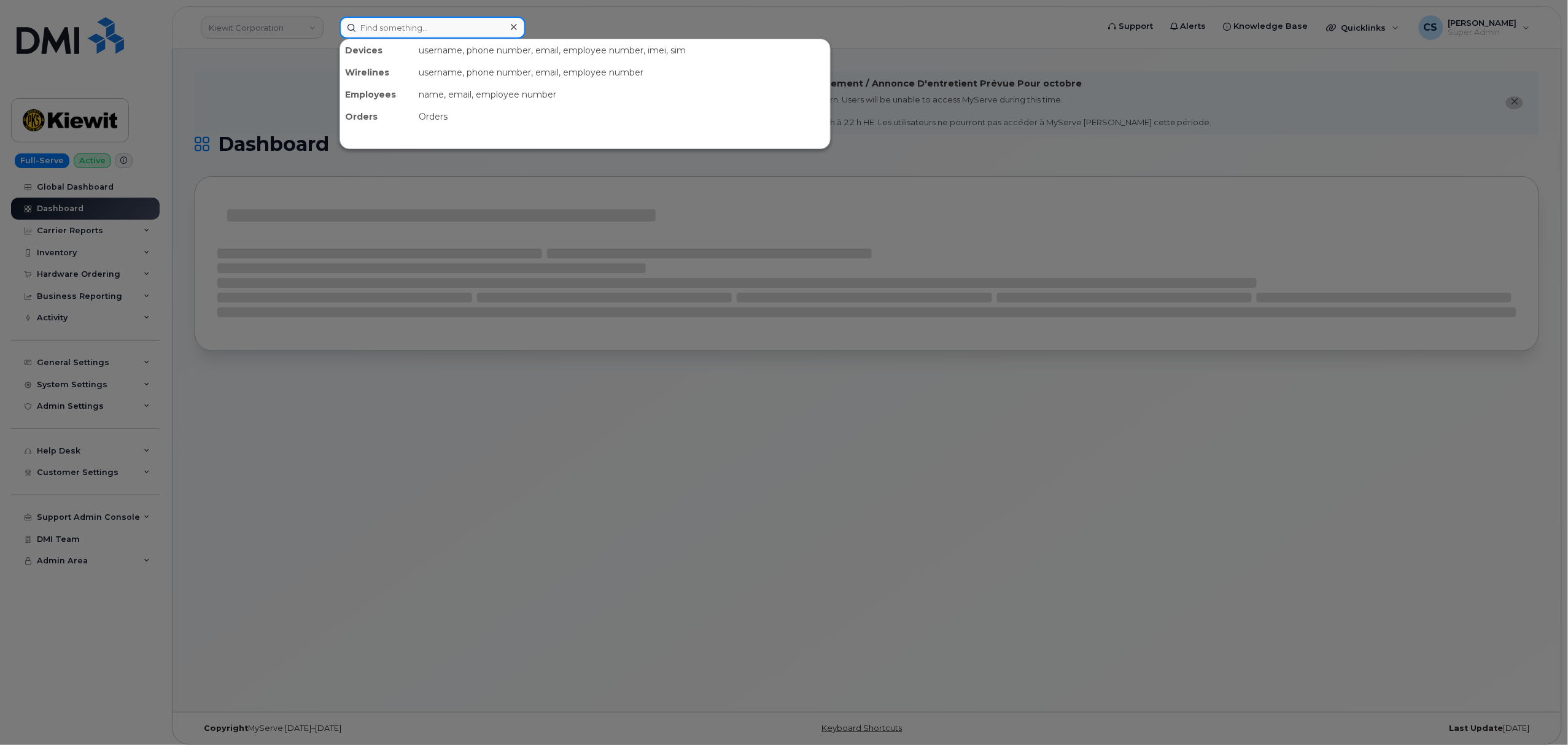
paste input "300387"
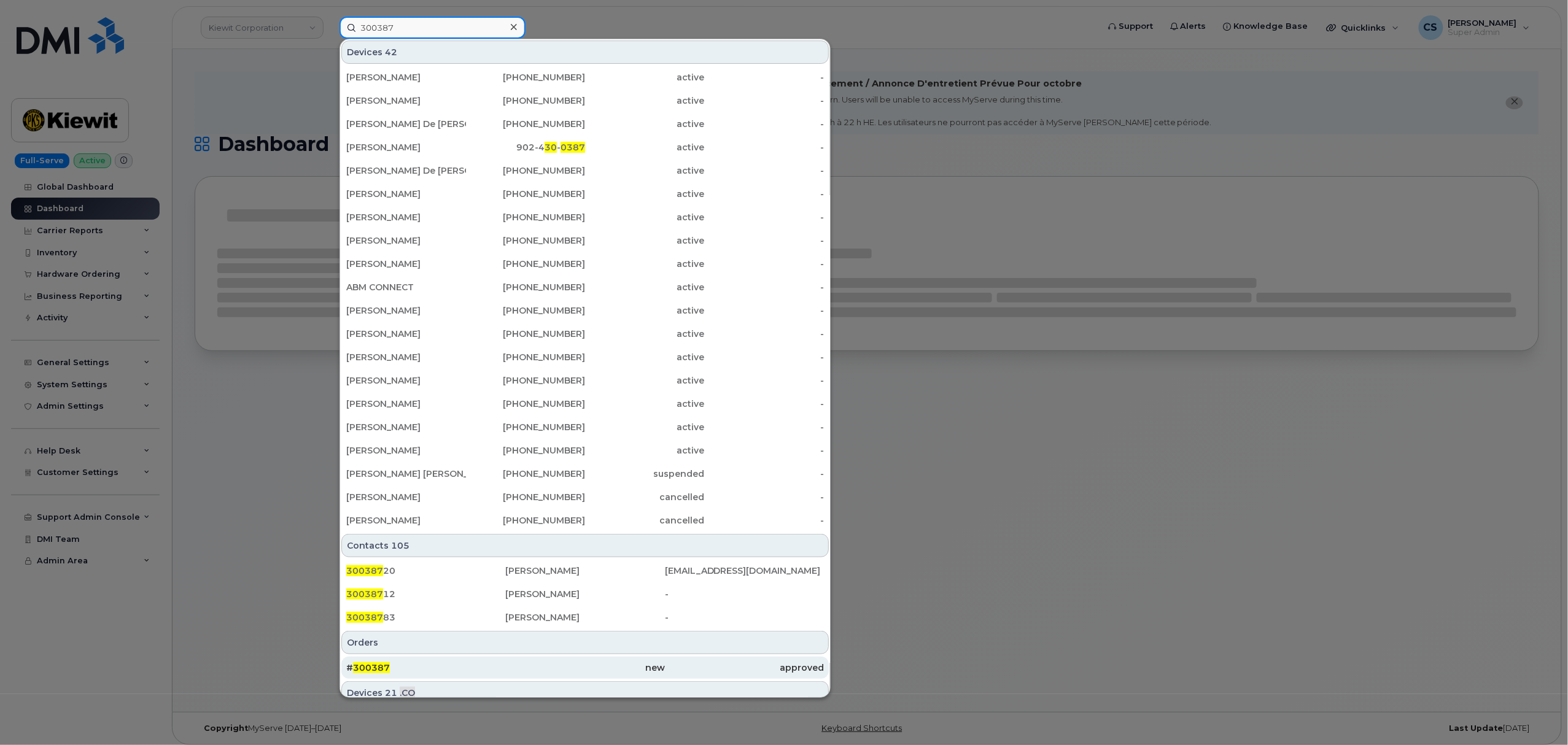
type input "300387"
click at [368, 666] on span "300387" at bounding box center [371, 667] width 37 height 11
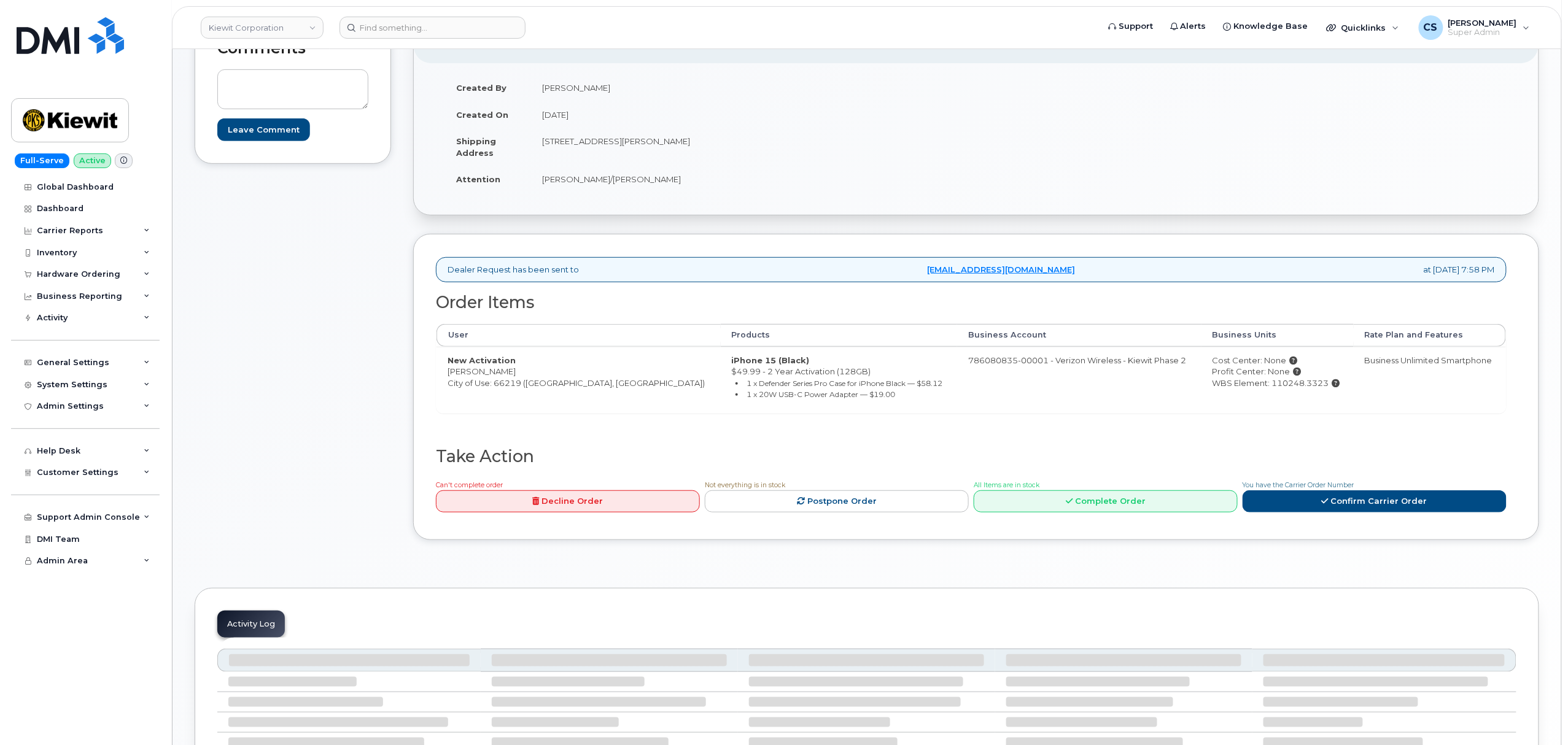
scroll to position [245, 0]
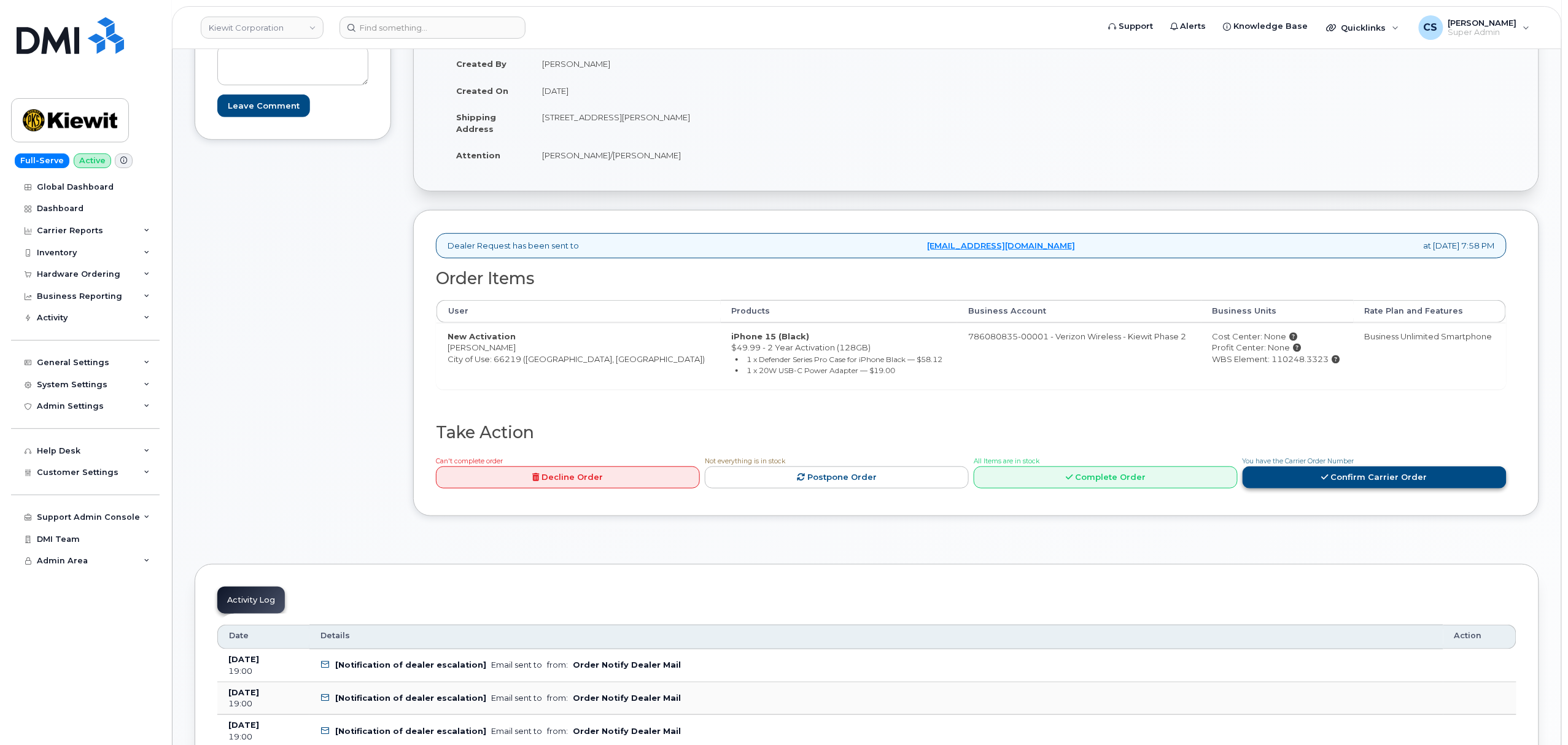
click at [1364, 484] on link "Confirm Carrier Order" at bounding box center [1374, 477] width 264 height 23
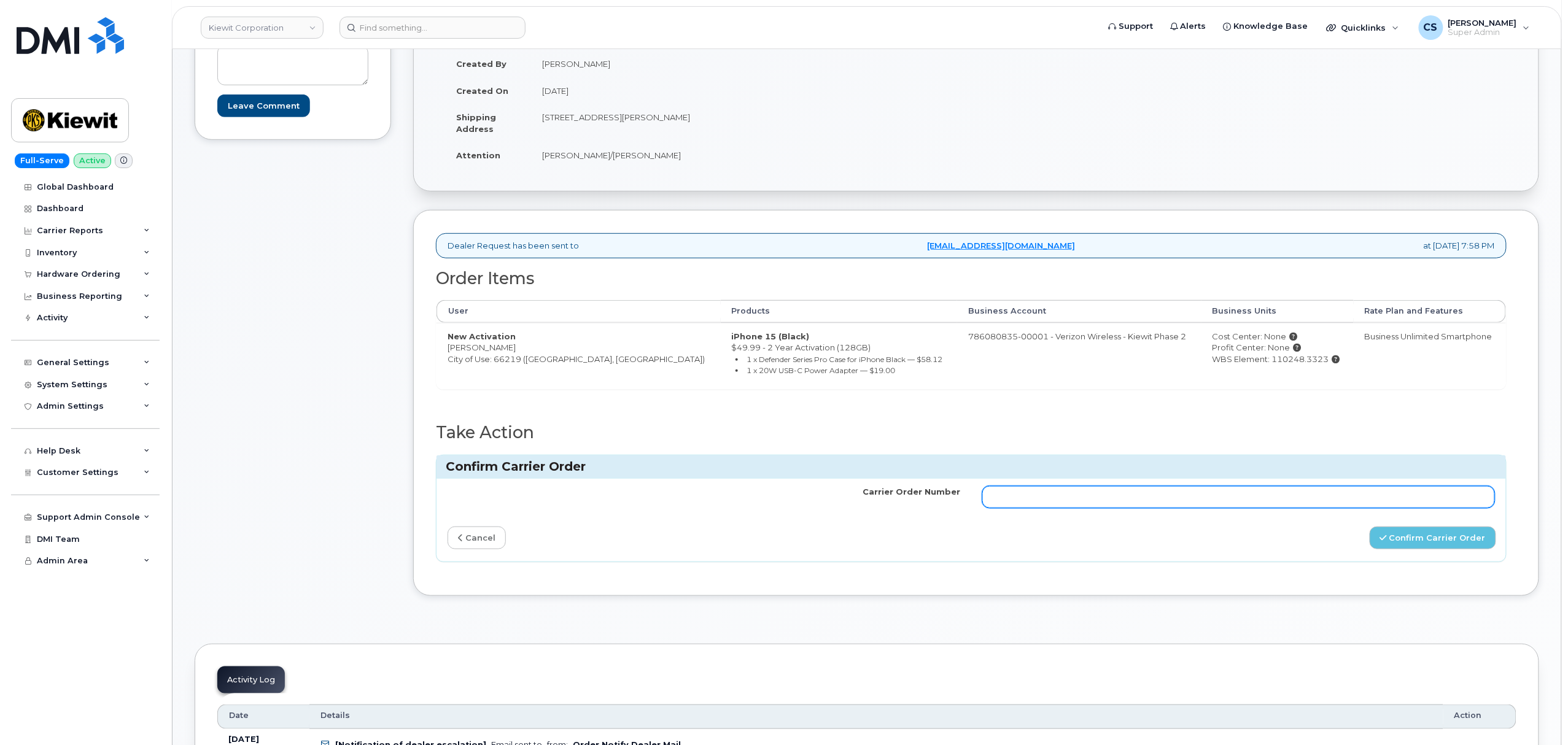
click at [1164, 502] on input "Carrier Order Number" at bounding box center [1238, 497] width 512 height 22
paste input "MB3000598682171"
type input "MB3000598682171"
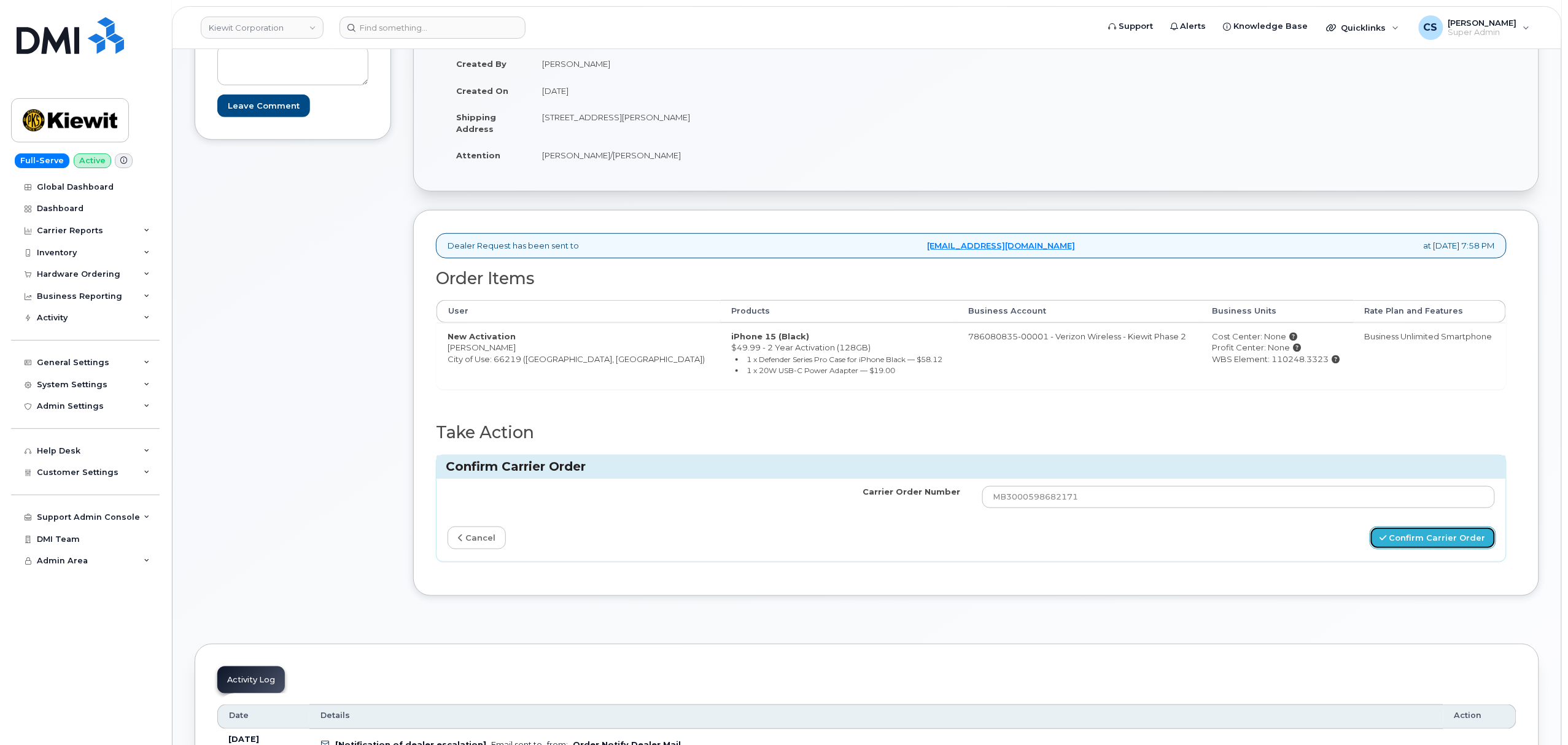
click at [1397, 547] on button "Confirm Carrier Order" at bounding box center [1433, 537] width 126 height 23
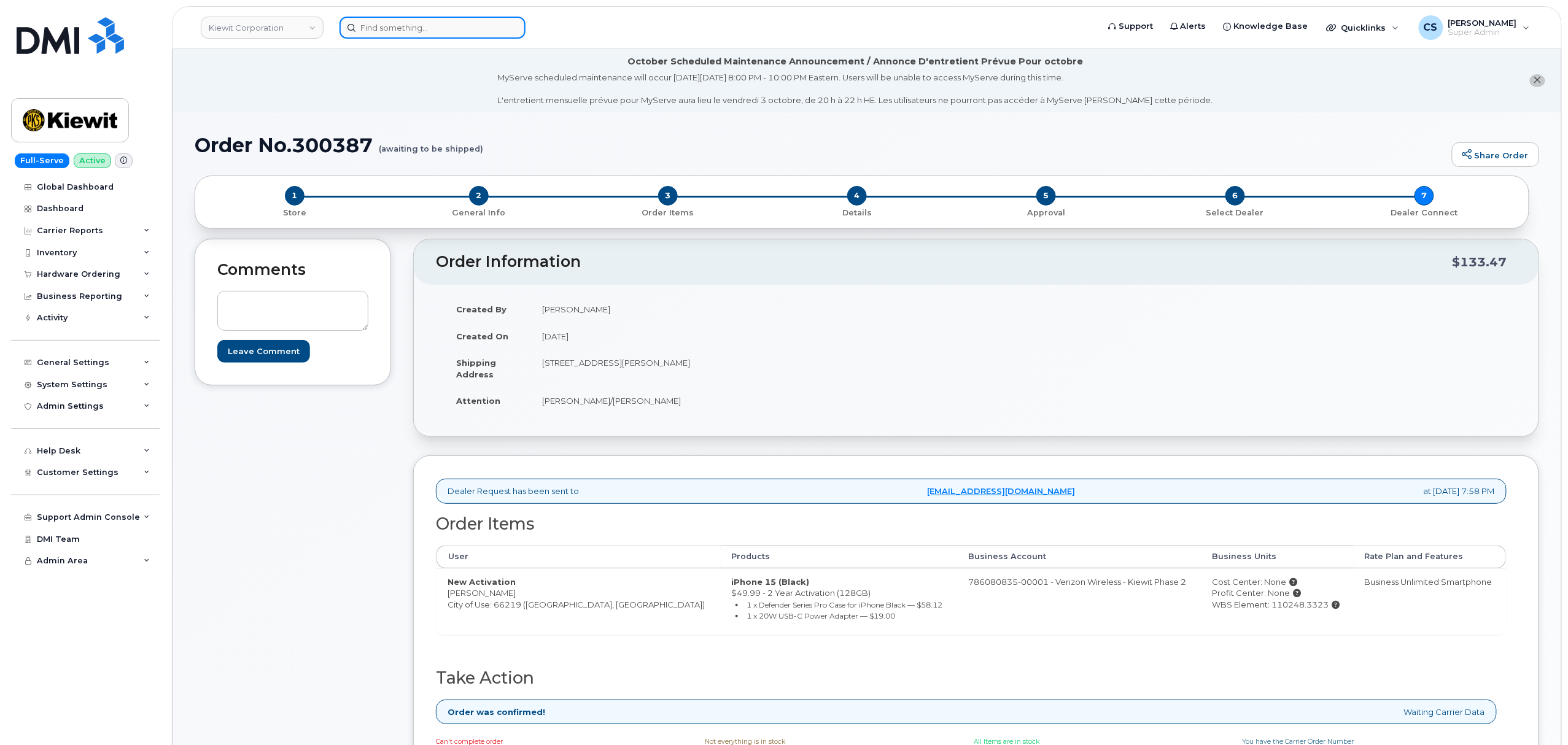
click at [409, 27] on input at bounding box center [432, 28] width 186 height 22
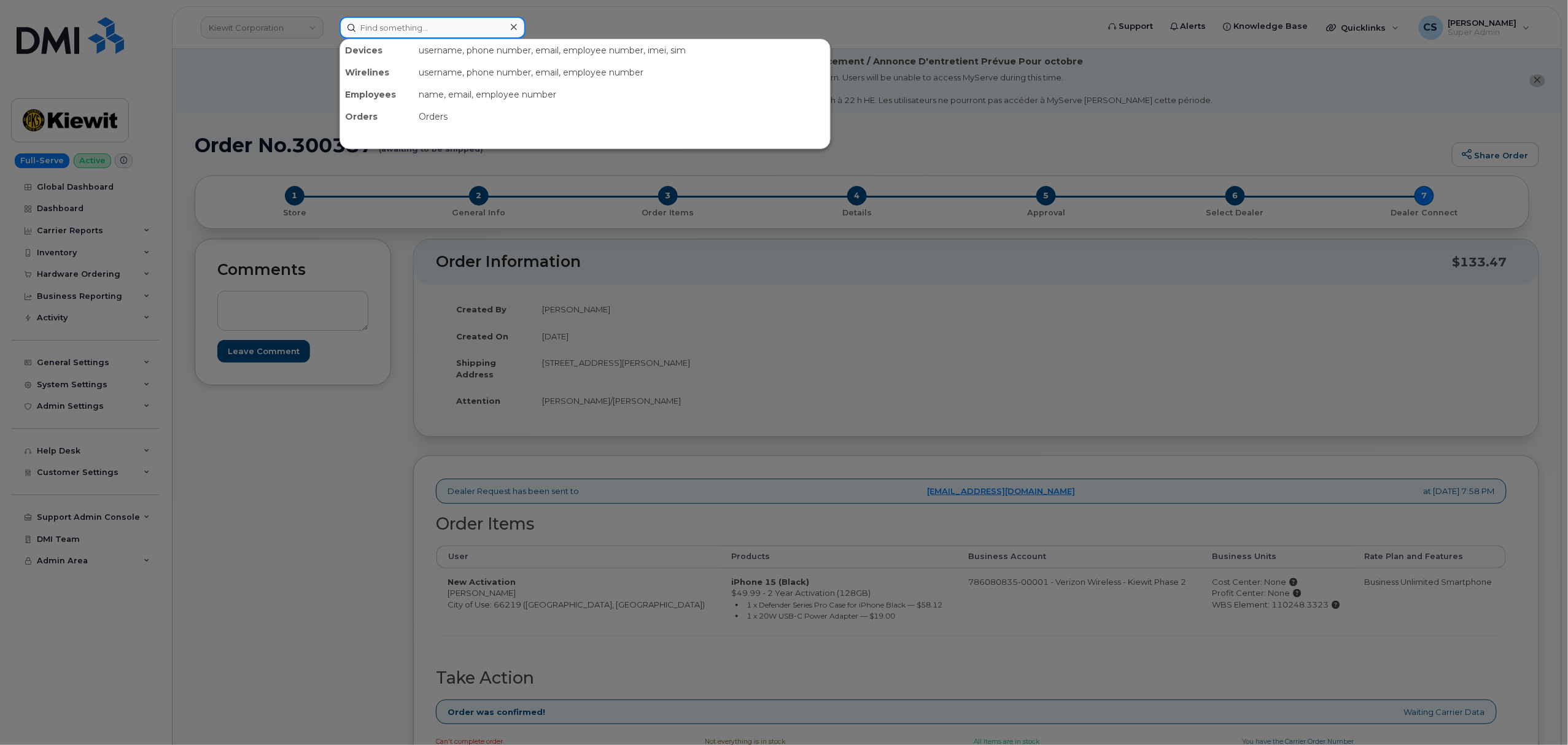
paste input "302134"
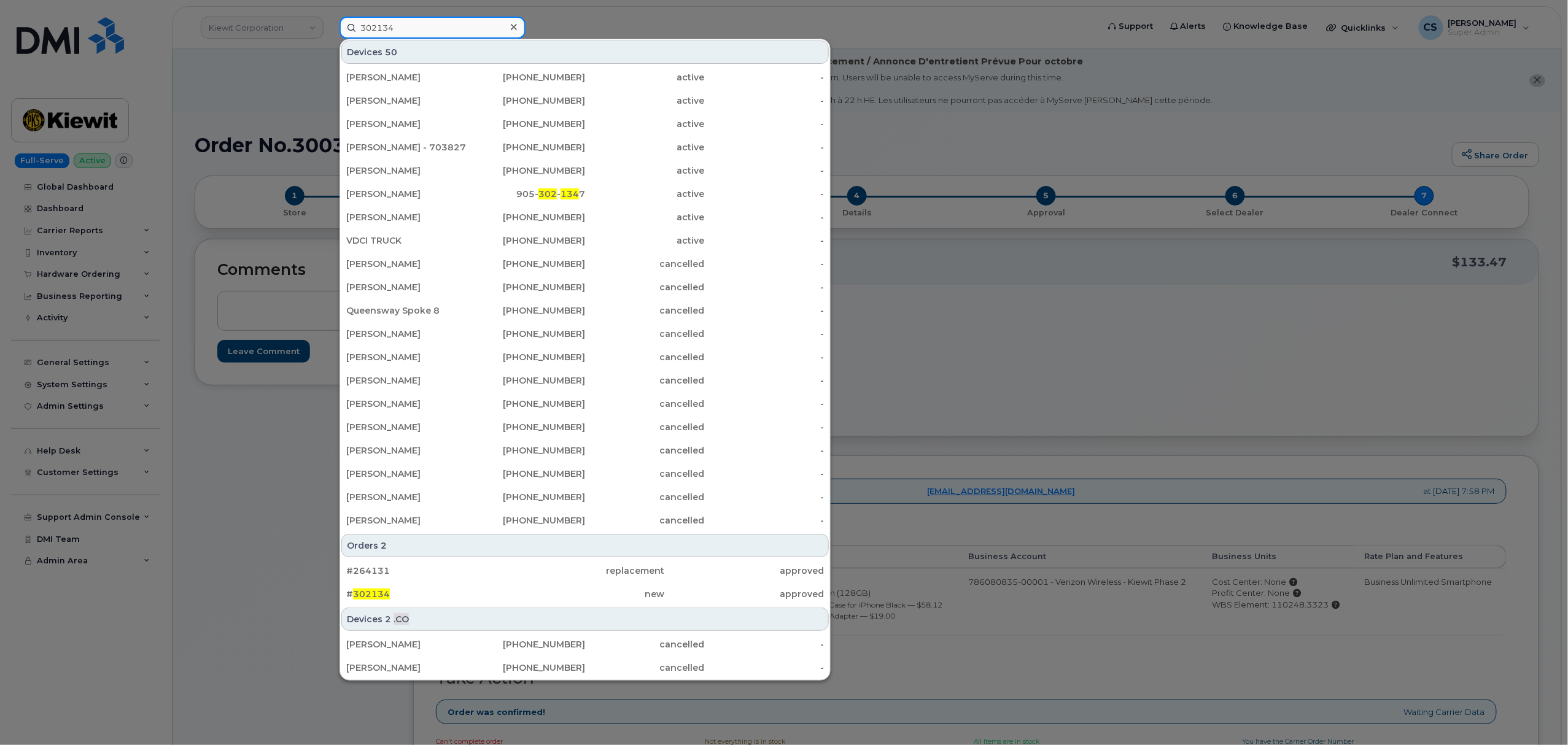
type input "302134"
click at [389, 594] on div "# 302134" at bounding box center [426, 593] width 159 height 12
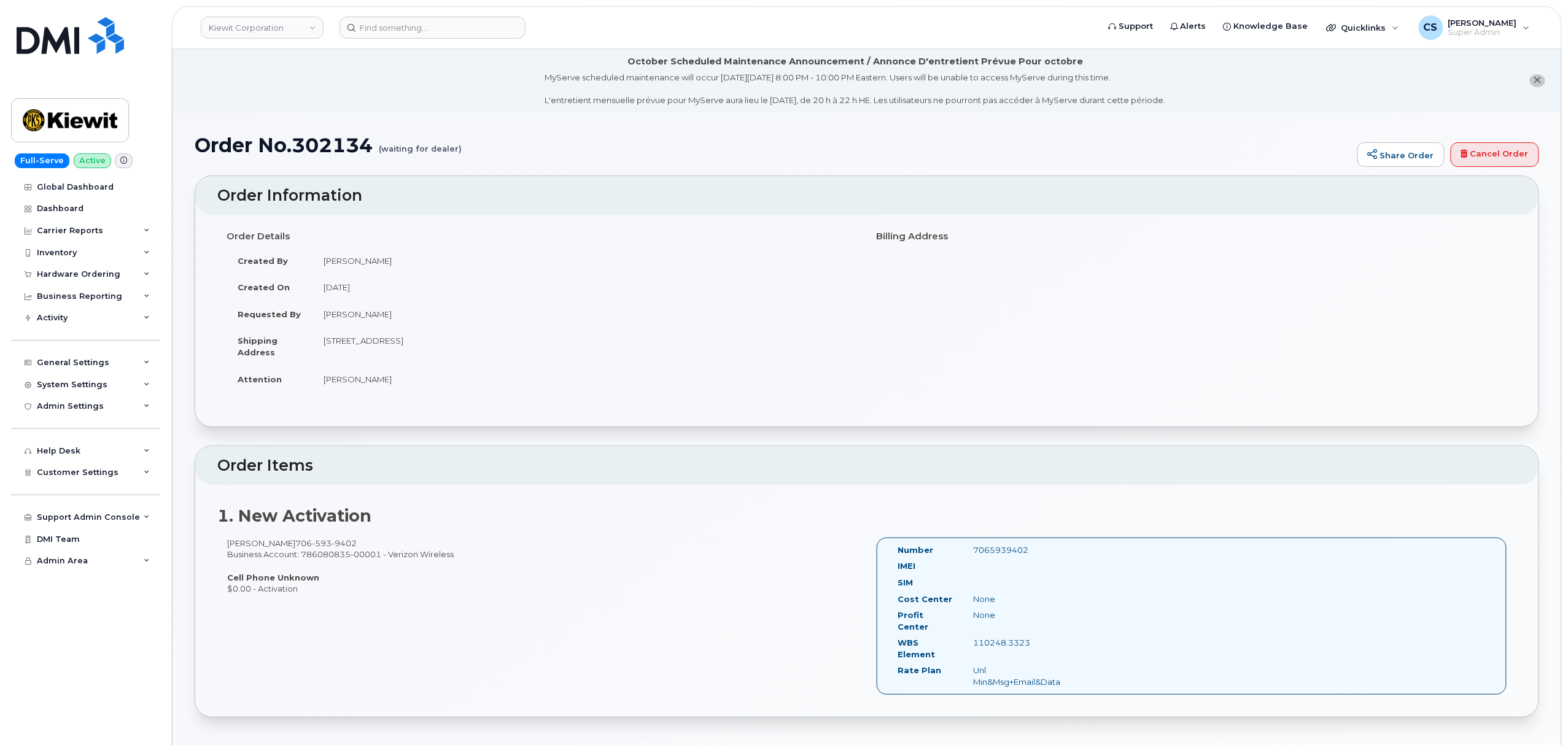
drag, startPoint x: 325, startPoint y: 314, endPoint x: 390, endPoint y: 312, distance: 65.0
click at [390, 312] on td "[PERSON_NAME]" at bounding box center [585, 314] width 545 height 27
copy td "[PERSON_NAME]"
click at [420, 25] on input at bounding box center [432, 28] width 186 height 22
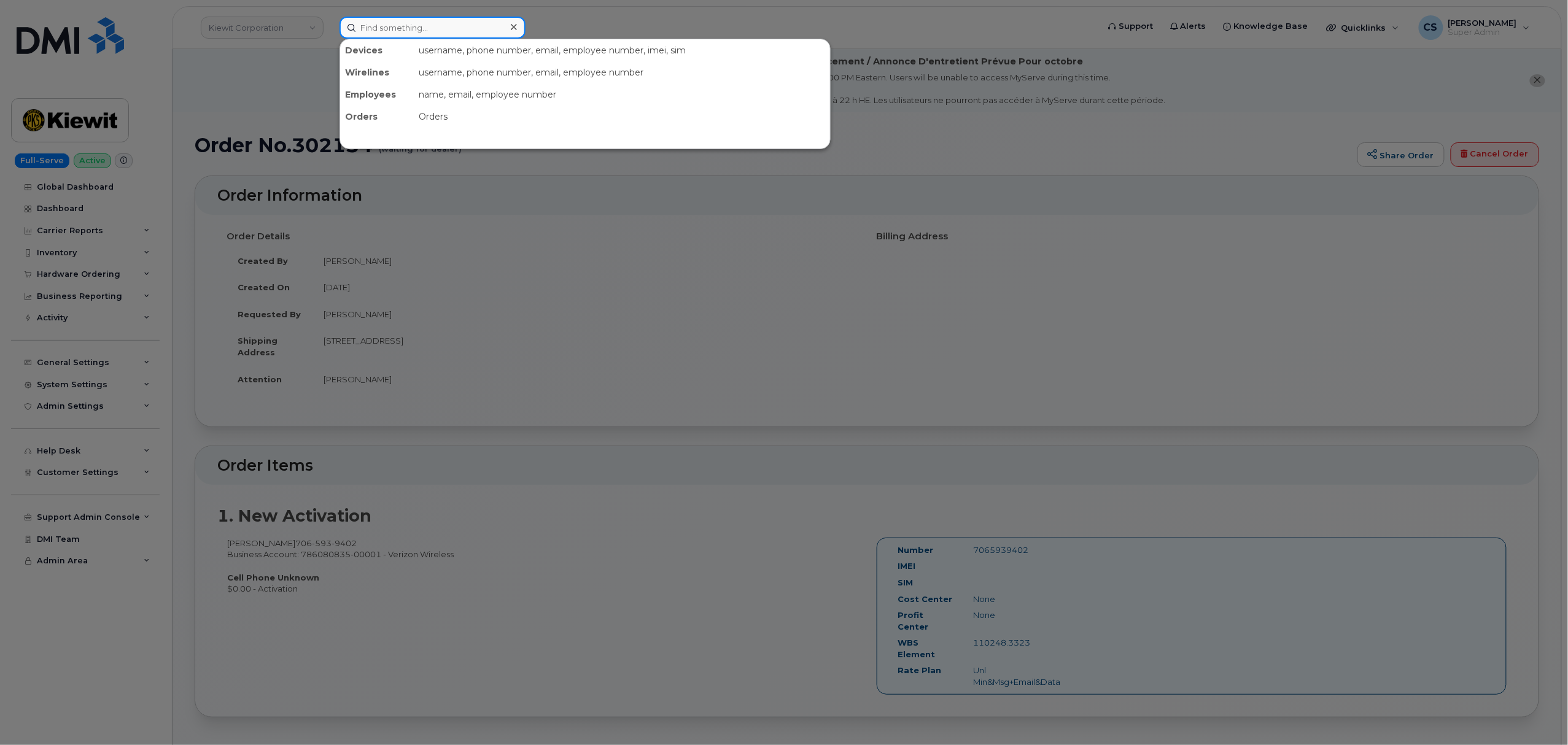
paste input "[PERSON_NAME]"
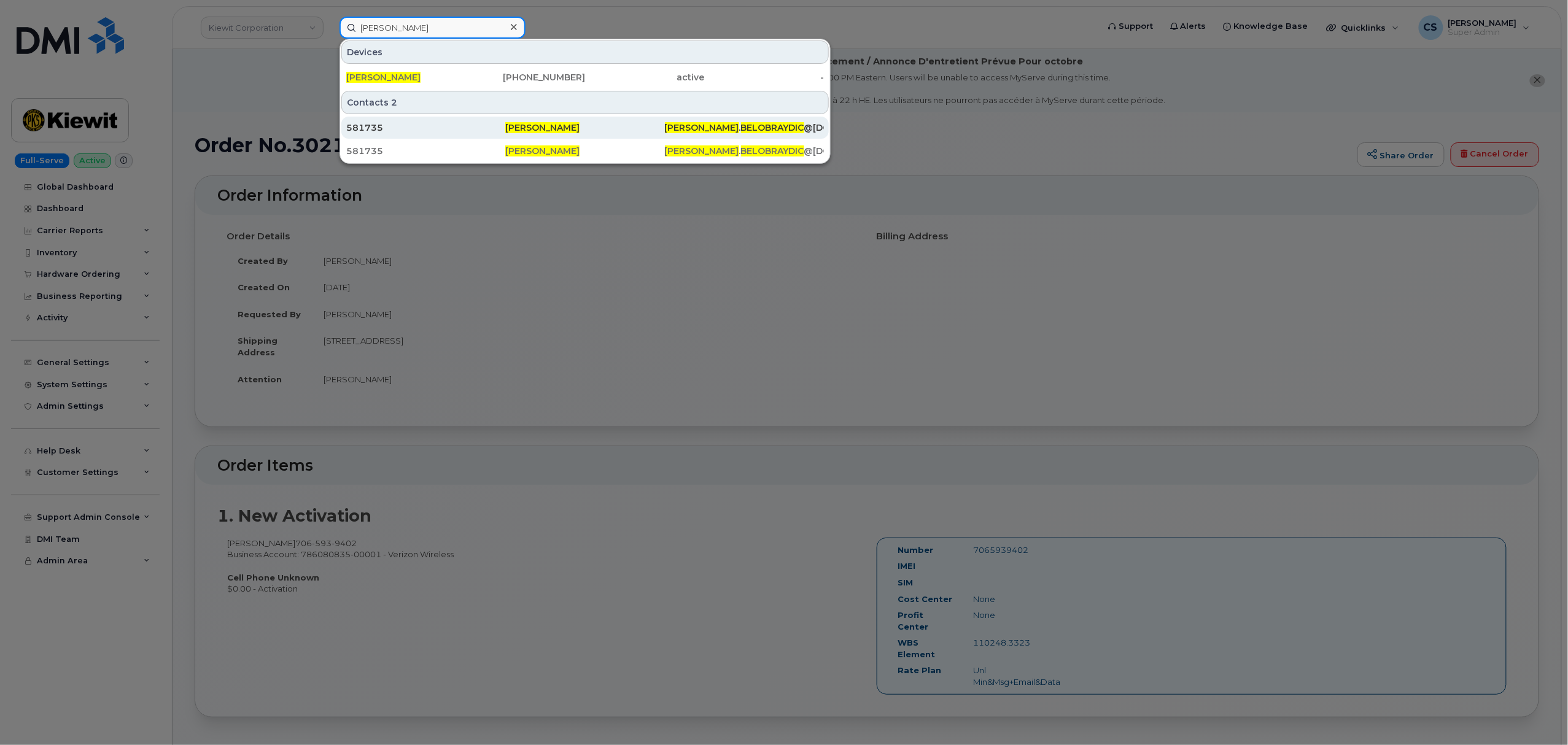
type input "[PERSON_NAME]"
click at [741, 126] on span "BELOBRAYDIC" at bounding box center [772, 127] width 63 height 11
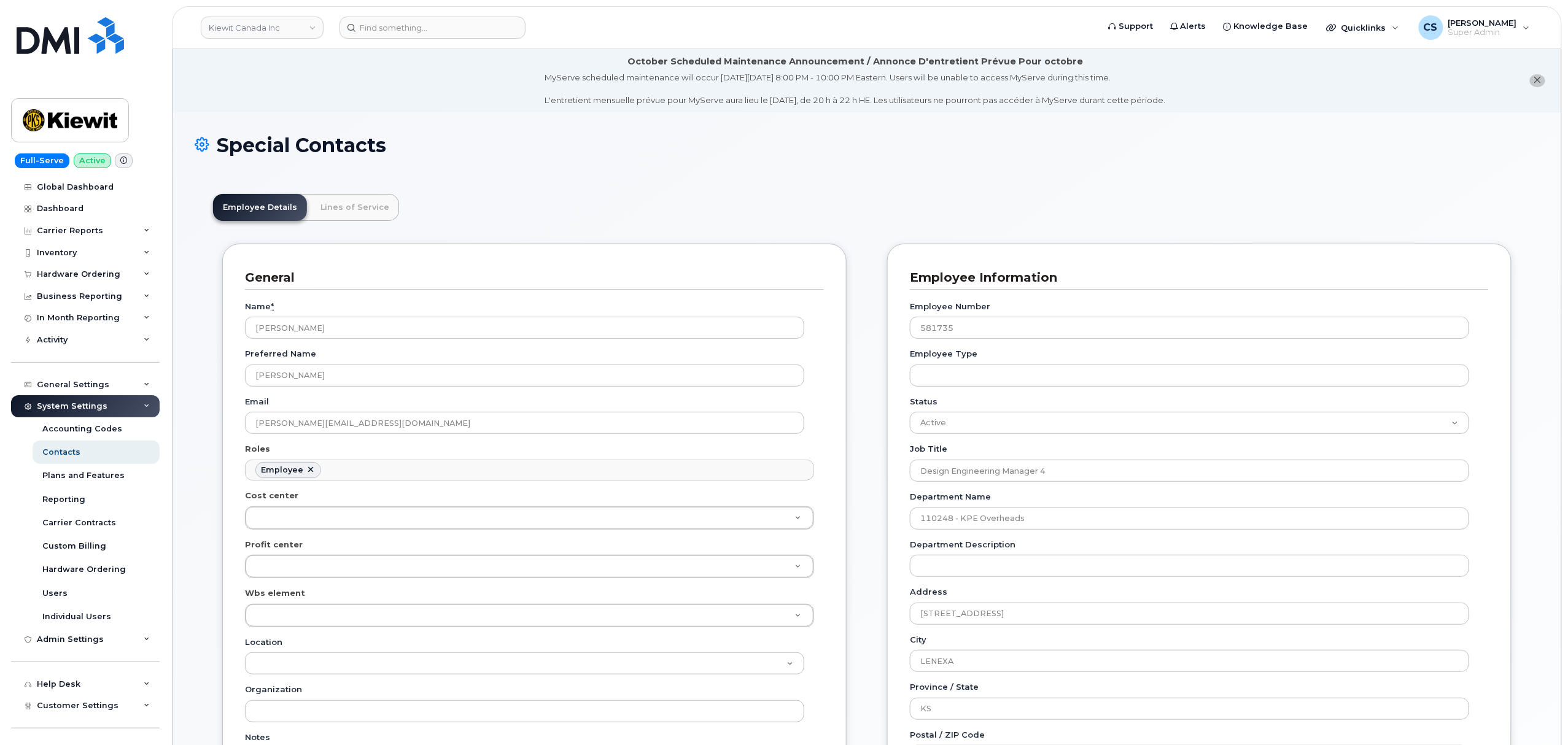
scroll to position [36, 0]
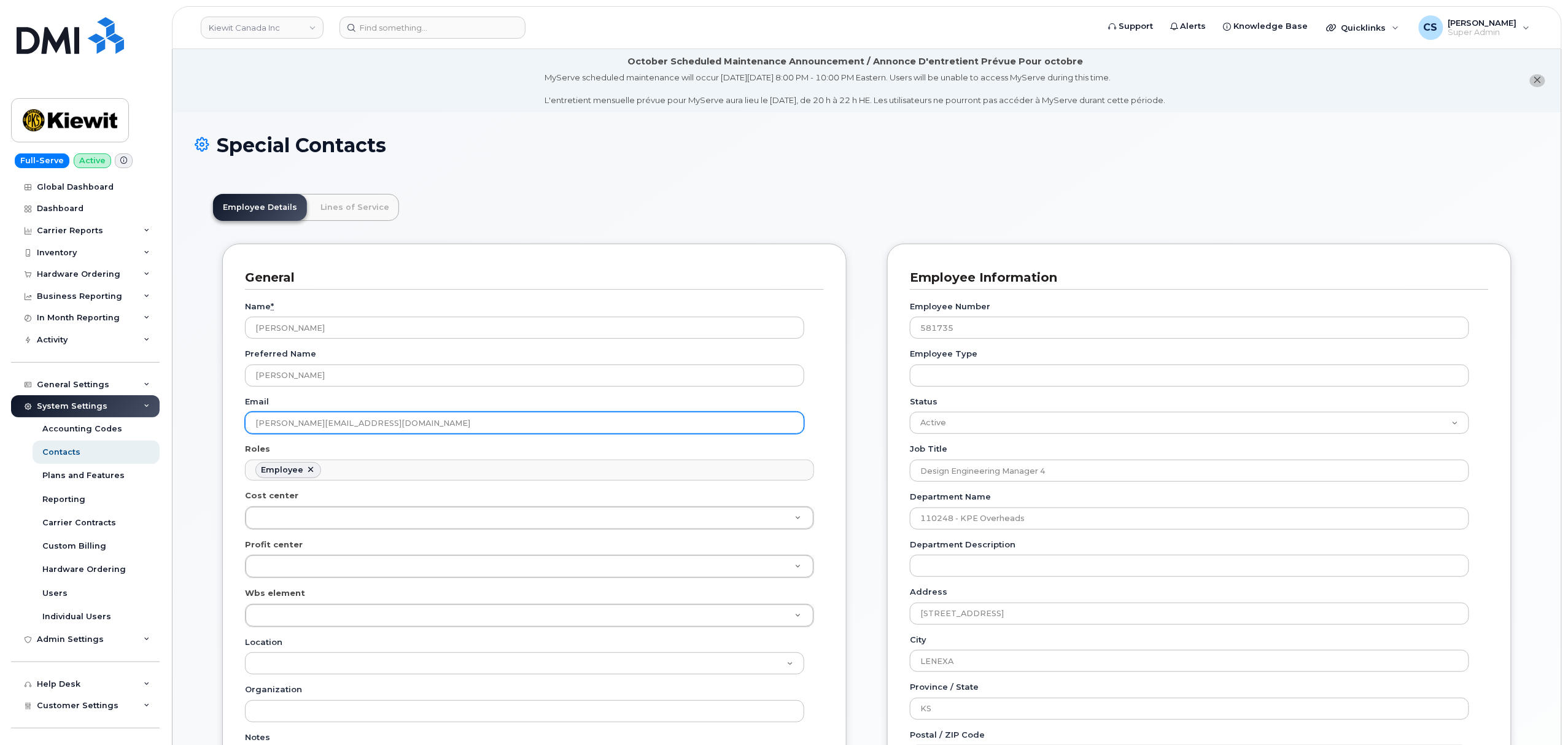
click at [327, 420] on input "[PERSON_NAME][EMAIL_ADDRESS][DOMAIN_NAME]" at bounding box center [525, 423] width 559 height 22
